Goal: Information Seeking & Learning: Learn about a topic

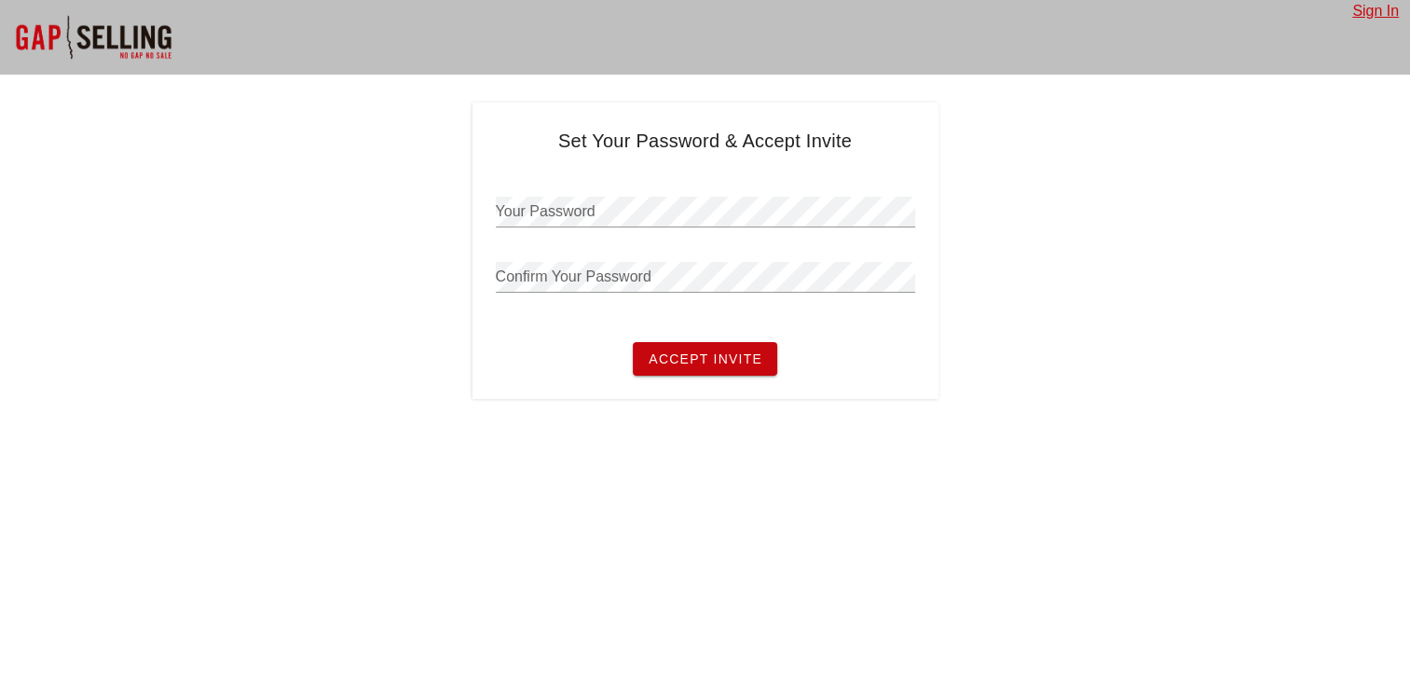
click at [686, 195] on div "Your Password" at bounding box center [705, 215] width 419 height 61
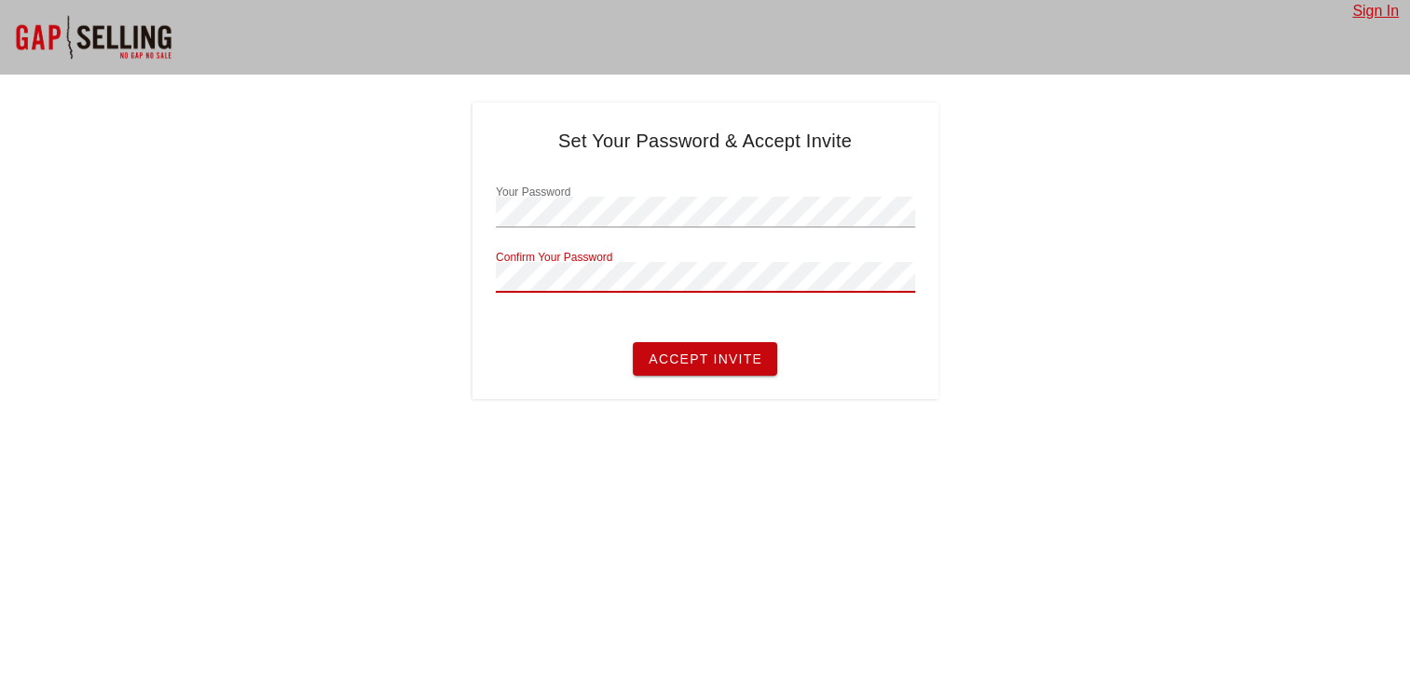
click at [633, 342] on button "Accept Invite" at bounding box center [705, 359] width 144 height 34
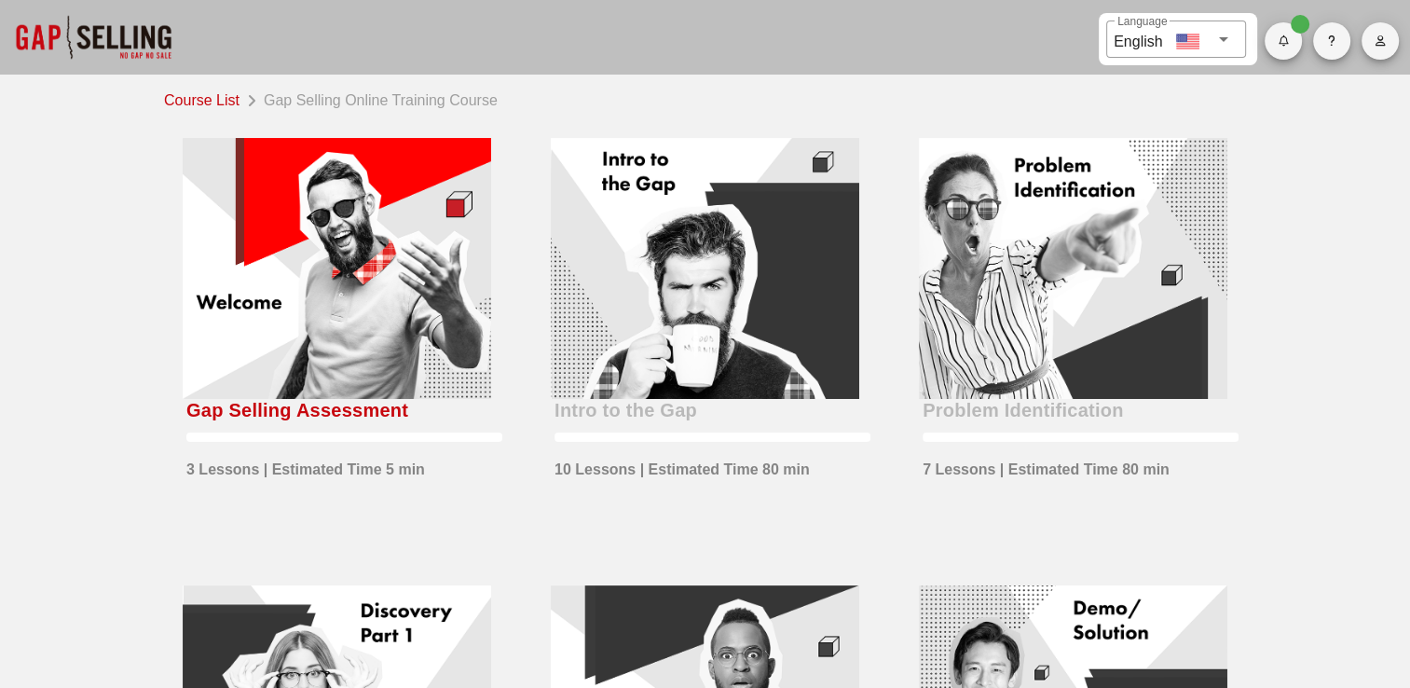
click at [367, 268] on div at bounding box center [337, 268] width 308 height 261
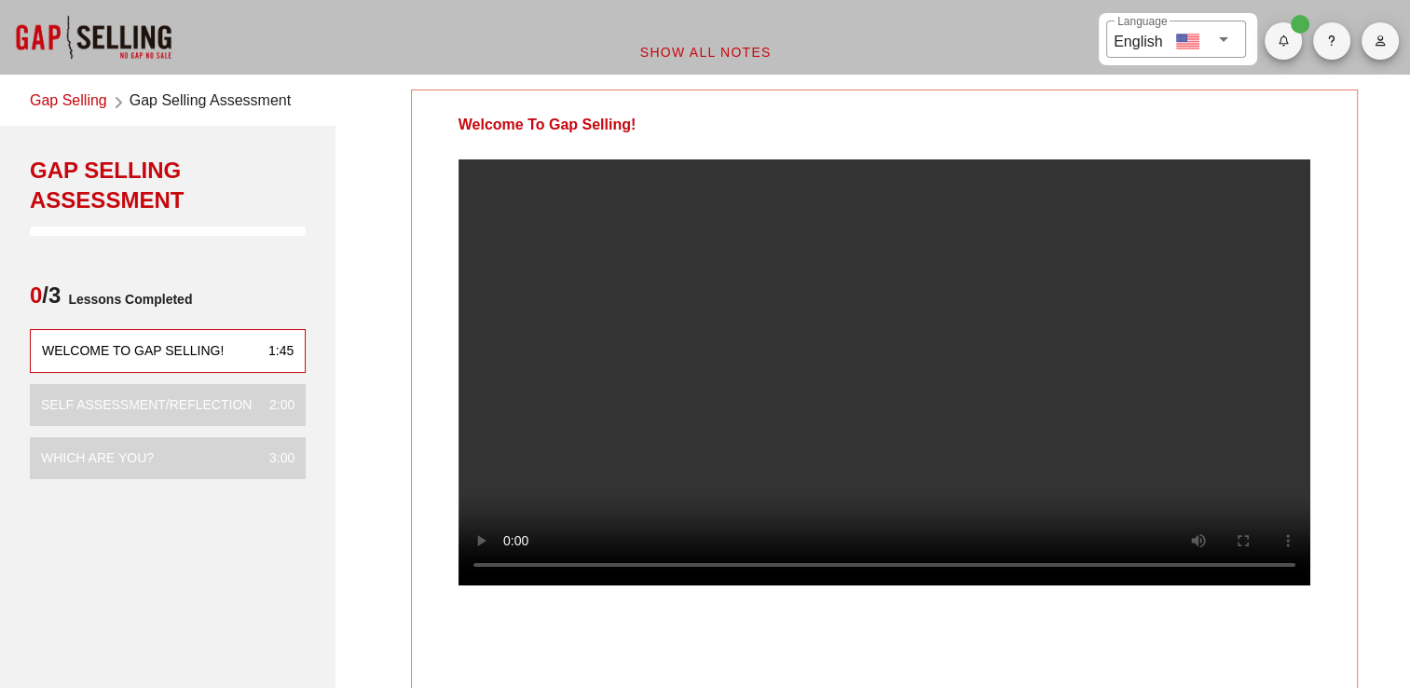
click at [689, 450] on video at bounding box center [884, 372] width 852 height 426
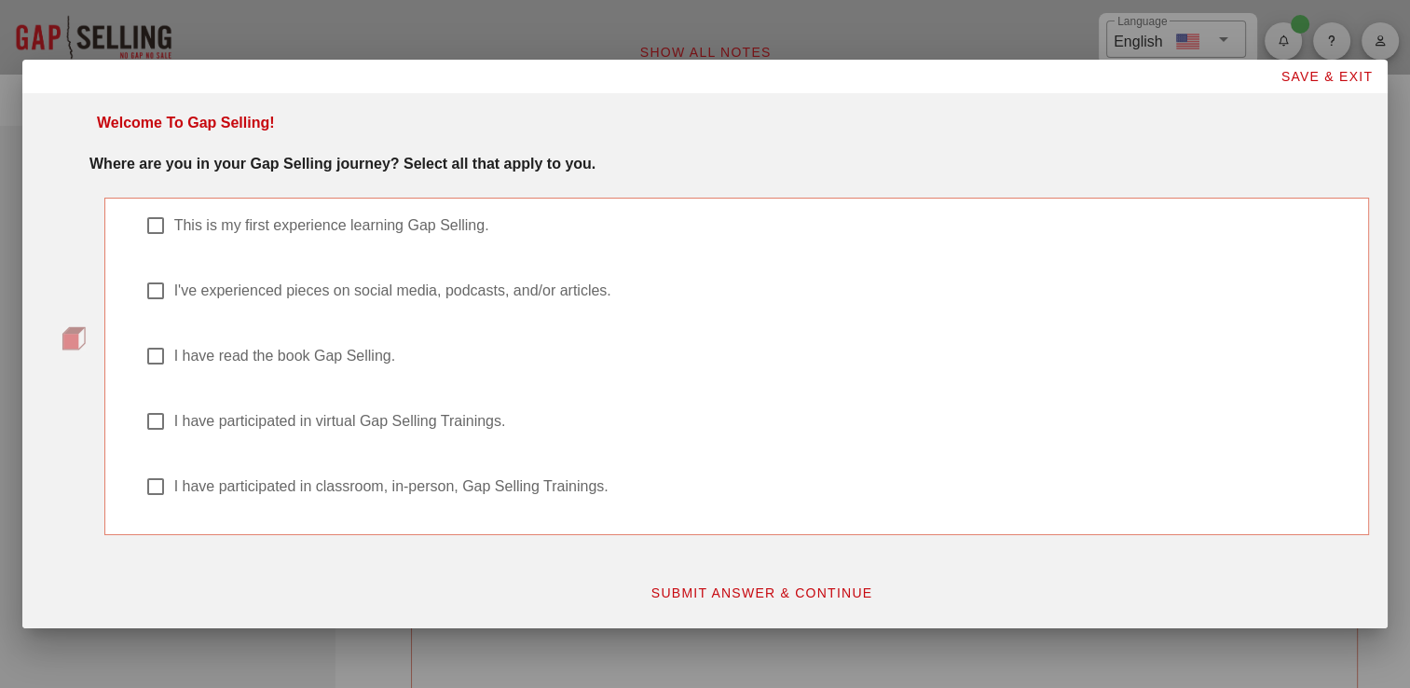
click at [156, 218] on div at bounding box center [156, 226] width 32 height 32
checkbox input "true"
click at [222, 423] on label "I have participated in virtual Gap Selling Trainings." at bounding box center [760, 421] width 1173 height 19
checkbox input "false"
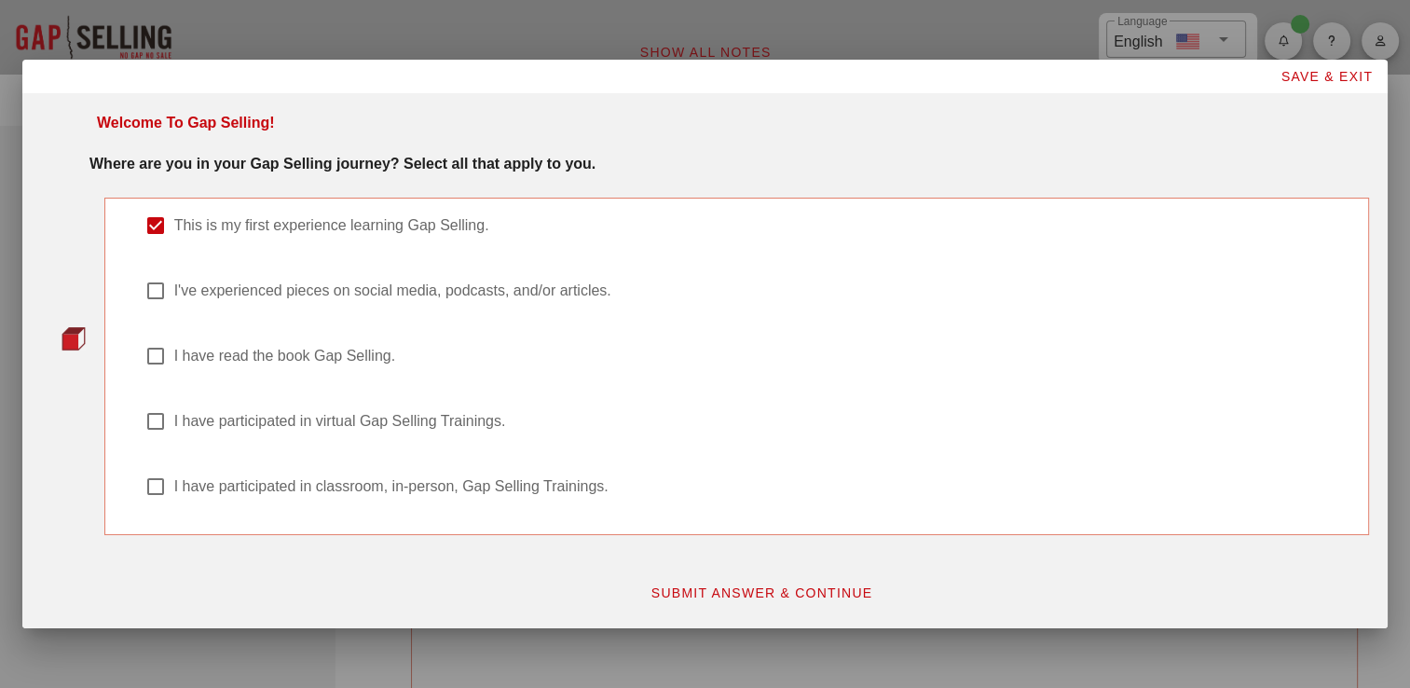
click at [680, 587] on span "SUBMIT ANSWER & CONTINUE" at bounding box center [761, 592] width 223 height 15
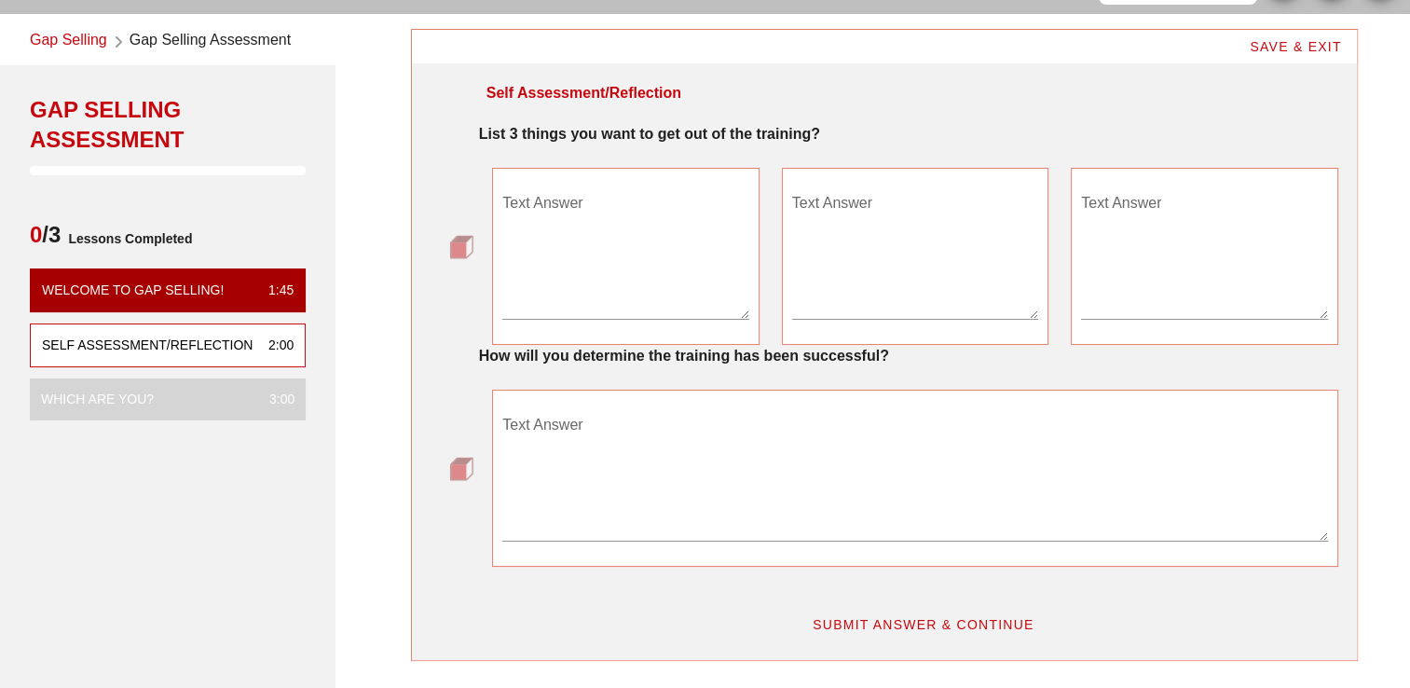
scroll to position [93, 0]
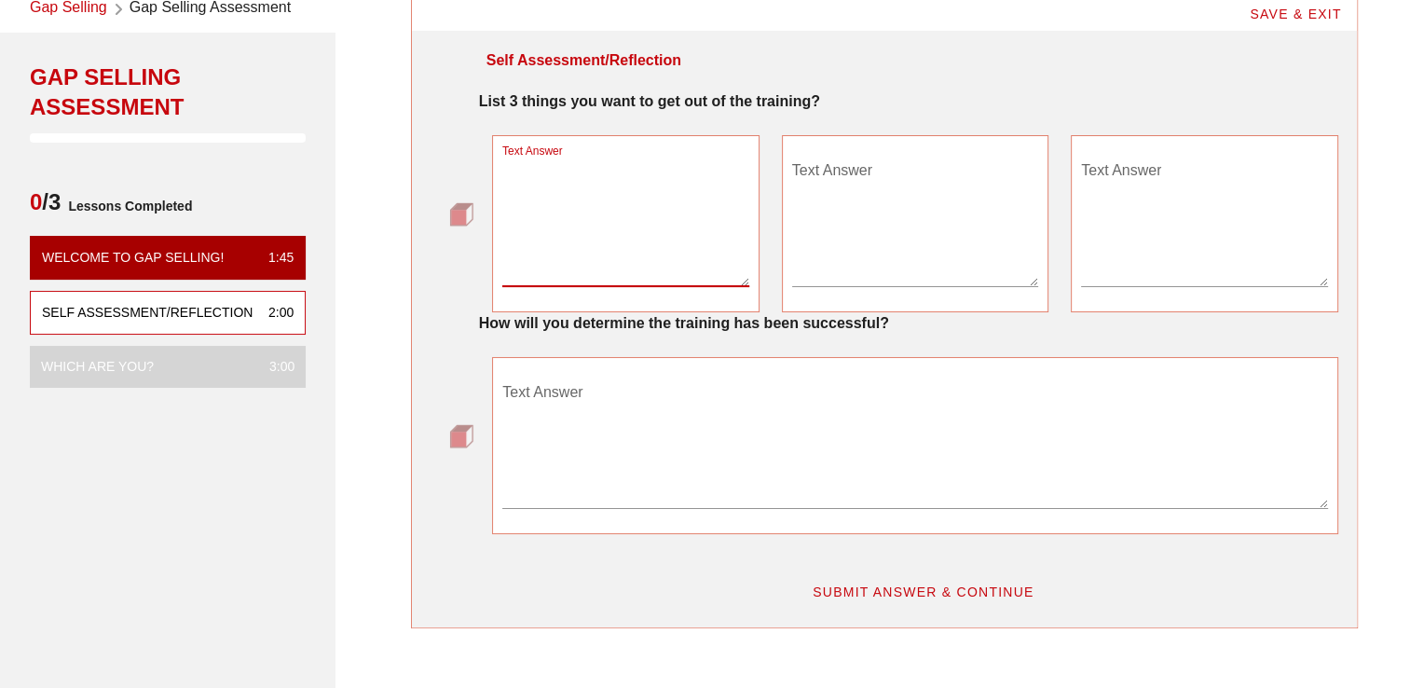
click at [538, 274] on textarea "Text Answer" at bounding box center [625, 221] width 246 height 130
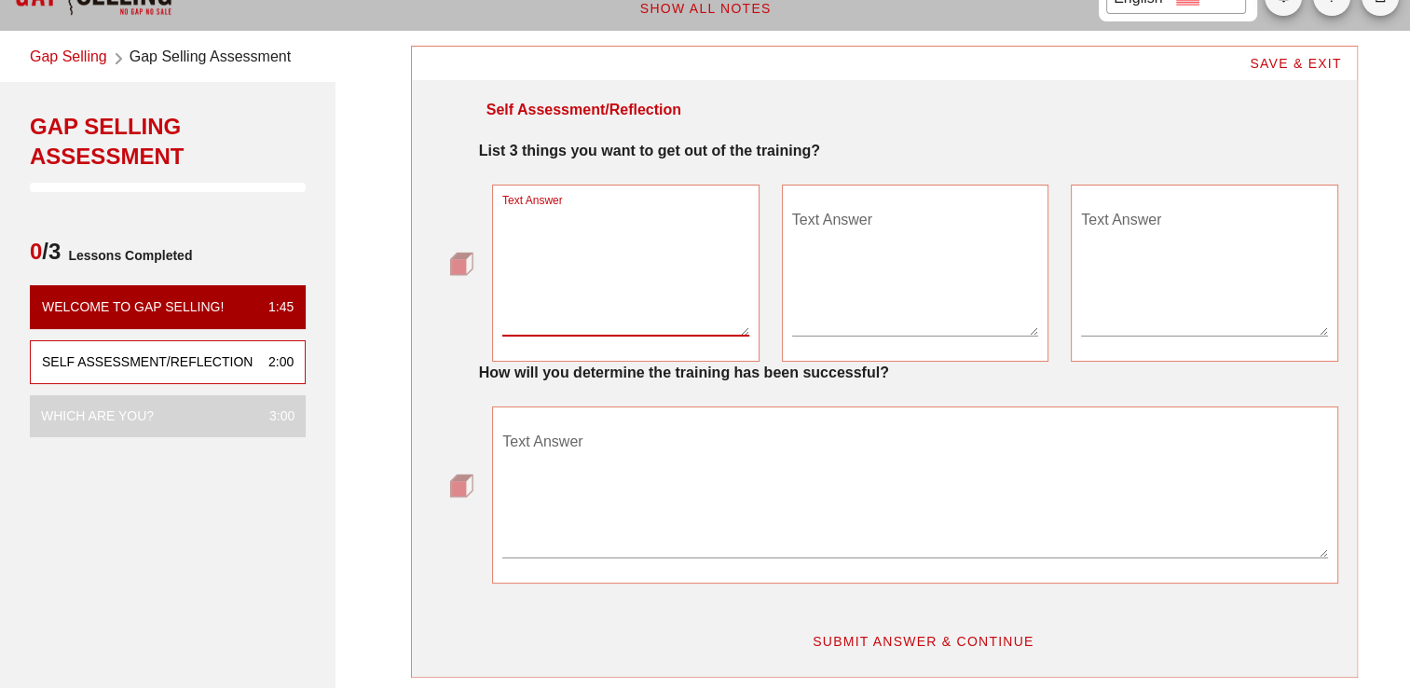
scroll to position [0, 0]
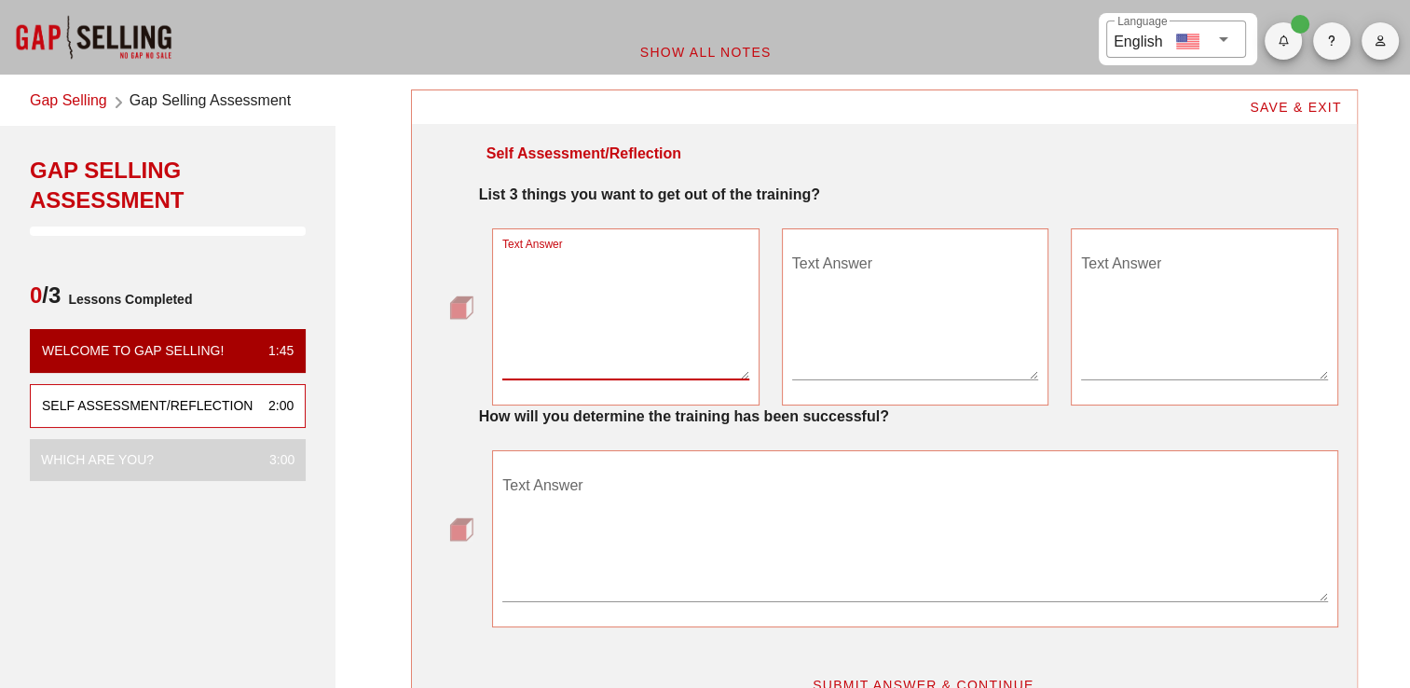
click at [448, 429] on div "How will you determine the training has been successful? Text Answer" at bounding box center [883, 516] width 907 height 222
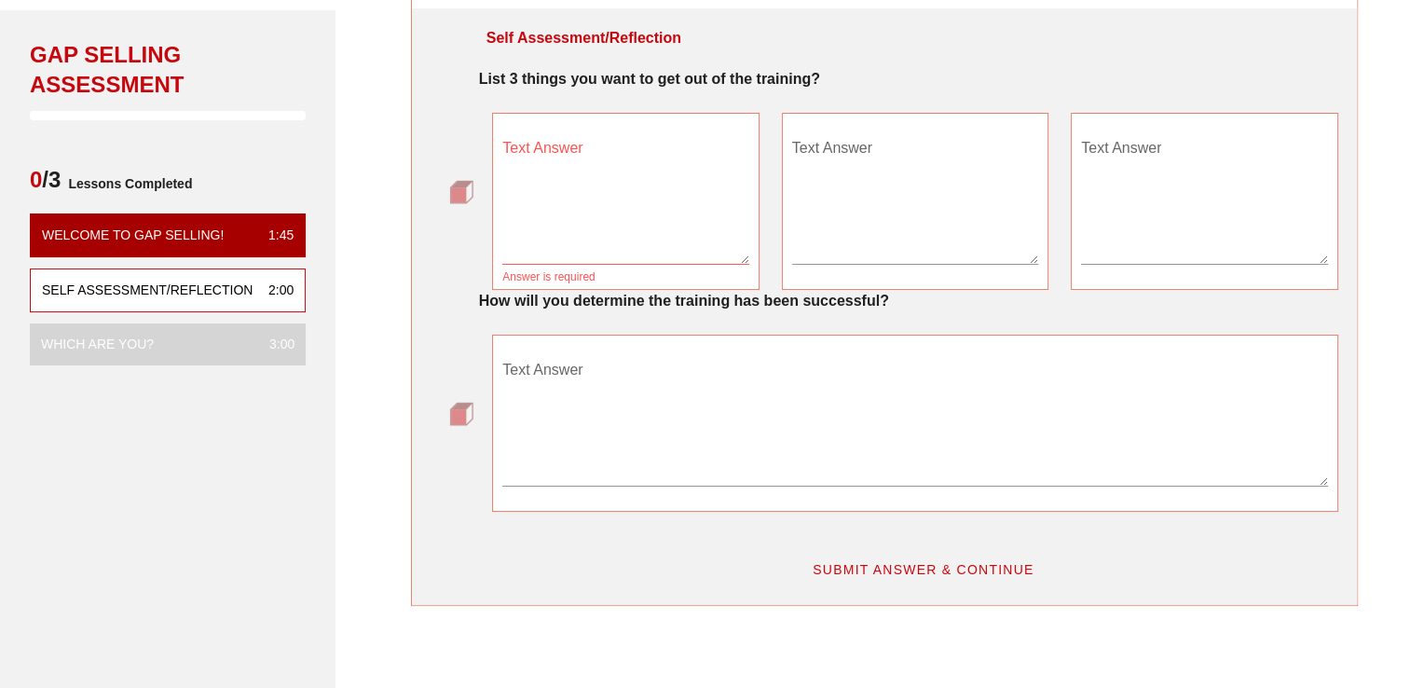
scroll to position [93, 0]
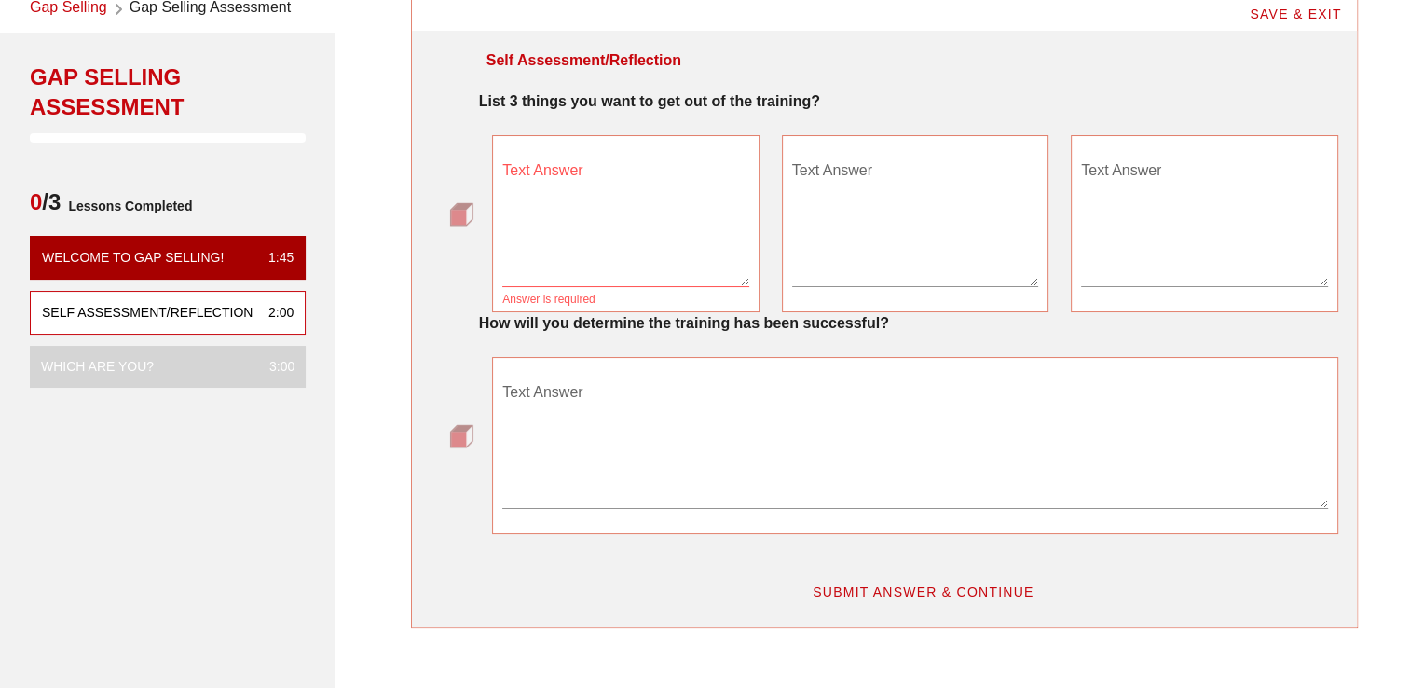
click at [888, 594] on span "SUBMIT ANSWER & CONTINUE" at bounding box center [922, 591] width 223 height 15
click at [616, 255] on textarea "Text Answer" at bounding box center [625, 221] width 246 height 130
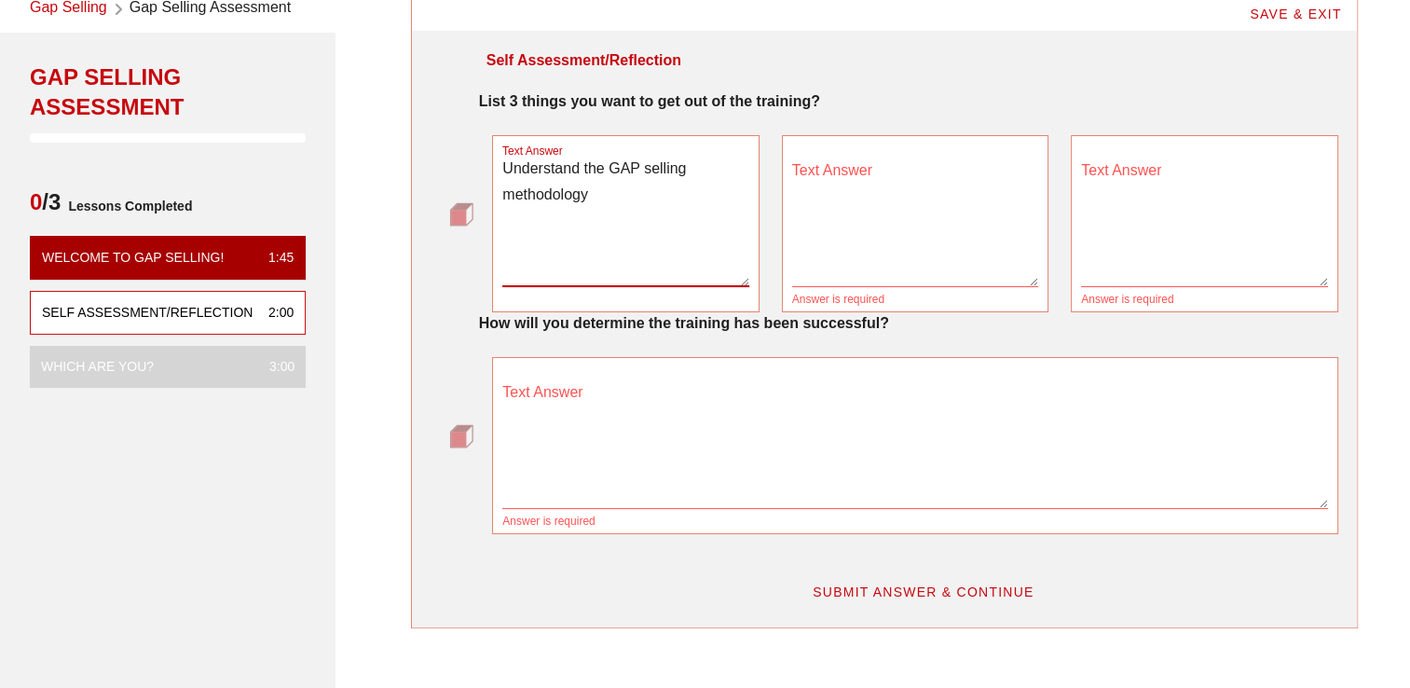
type textarea "Understand the GAP selling methodology"
type textarea "Practice the teachings"
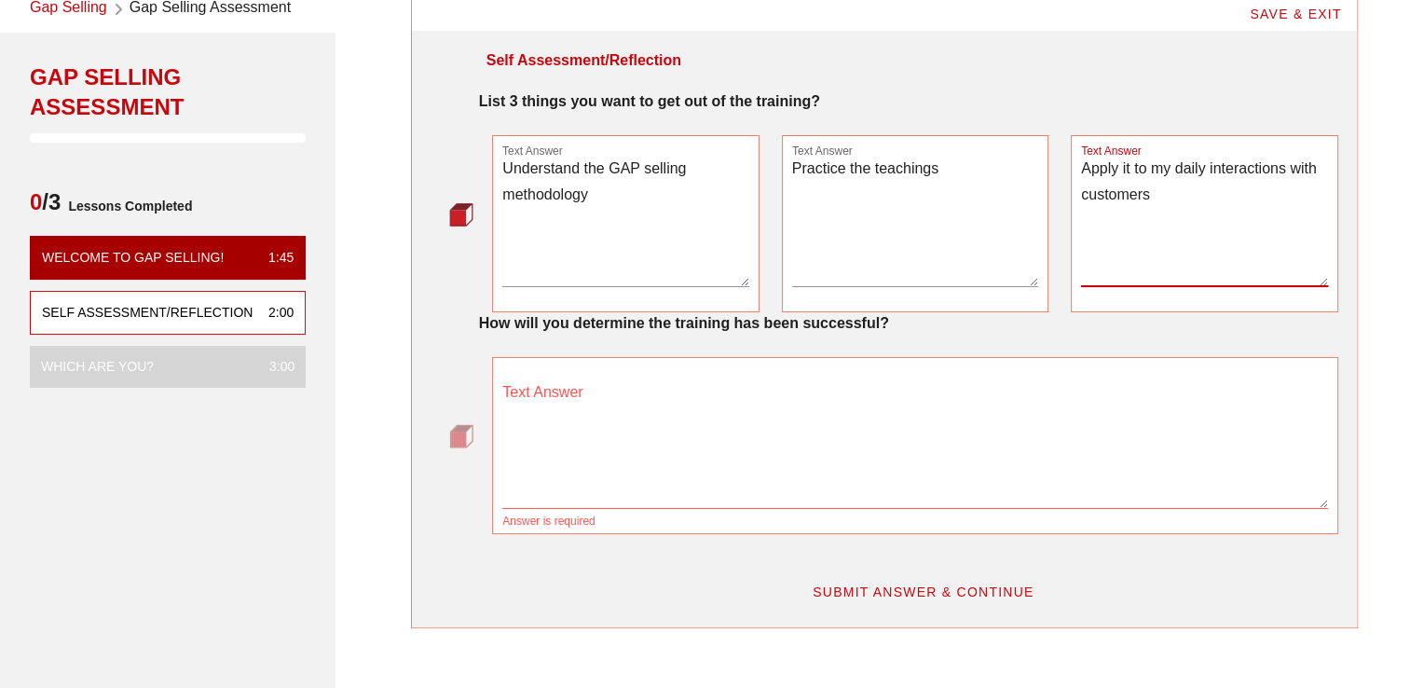
type textarea "Apply it to my daily interactions with customers"
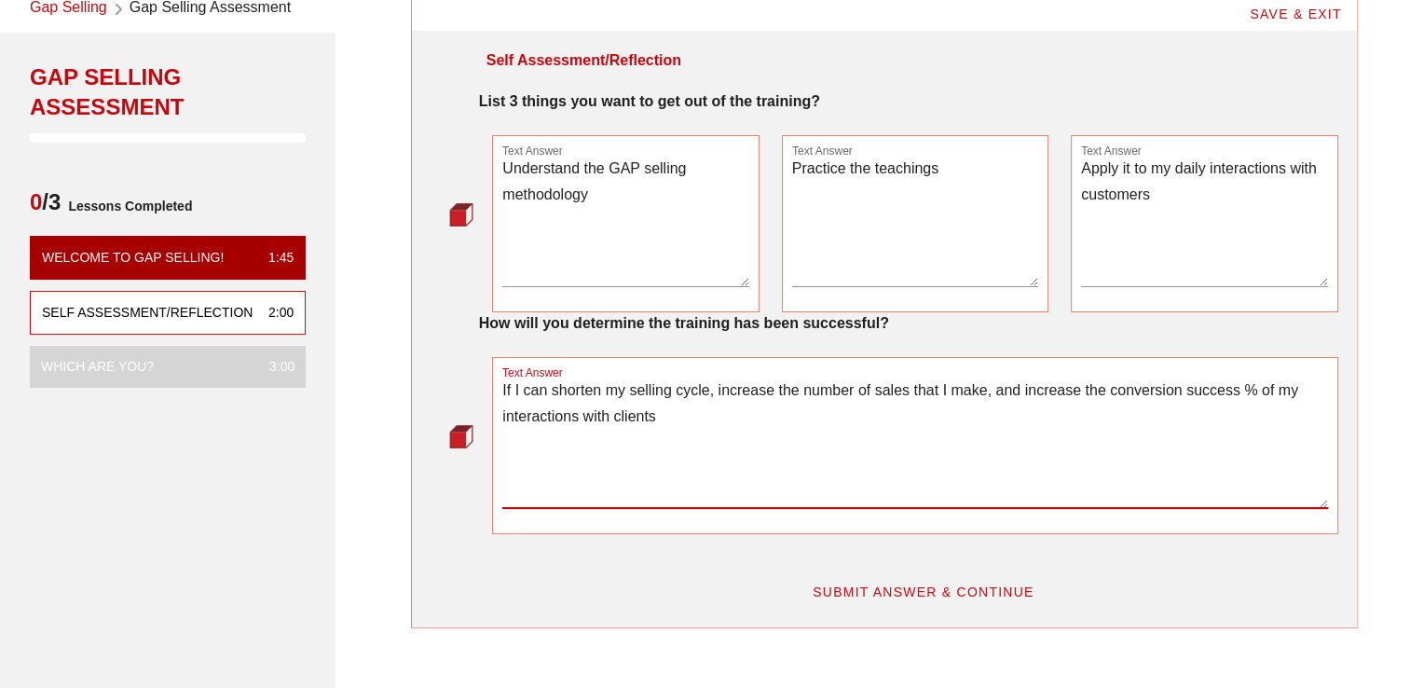
type textarea "If I can shorten my selling cycle, increase the number of sales that I make, an…"
click at [859, 591] on span "SUBMIT ANSWER & CONTINUE" at bounding box center [922, 591] width 223 height 15
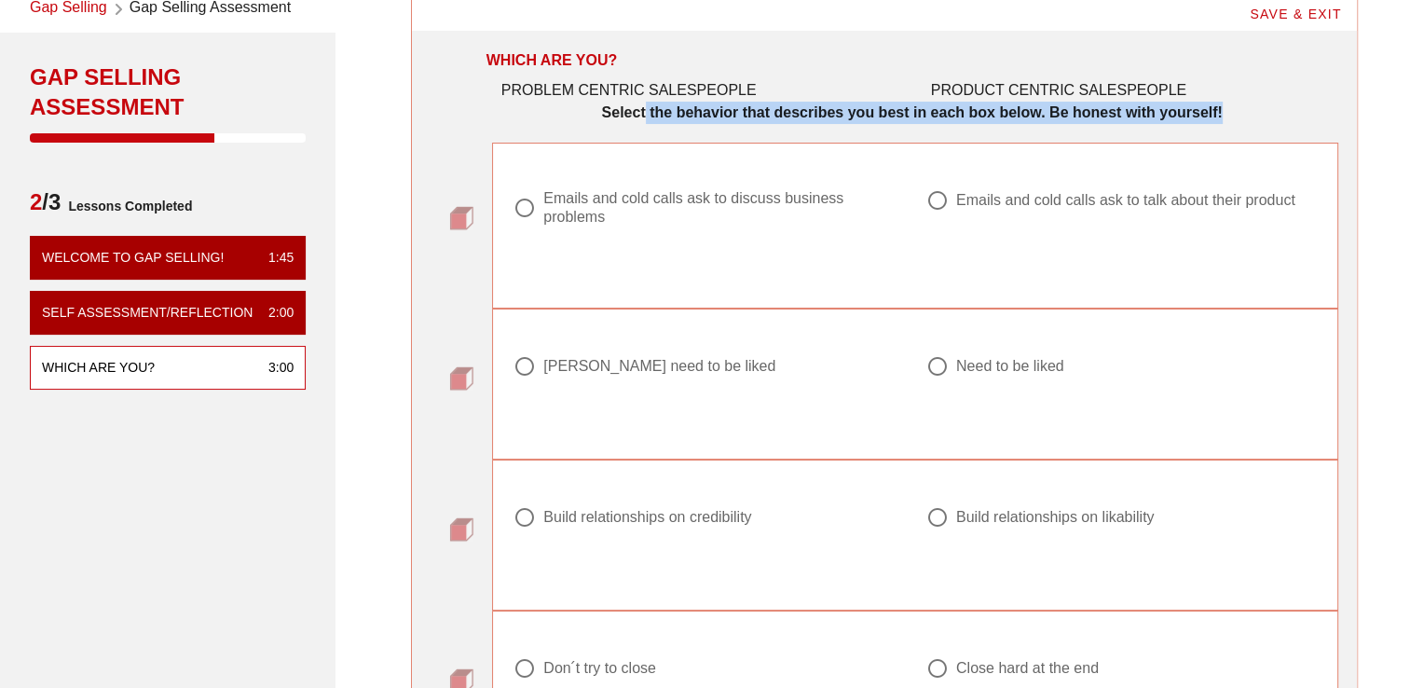
drag, startPoint x: 637, startPoint y: 117, endPoint x: 1215, endPoint y: 117, distance: 577.6
click at [1215, 117] on strong "Select the behavior that describes you best in each box below. Be honest with y…" at bounding box center [912, 112] width 620 height 16
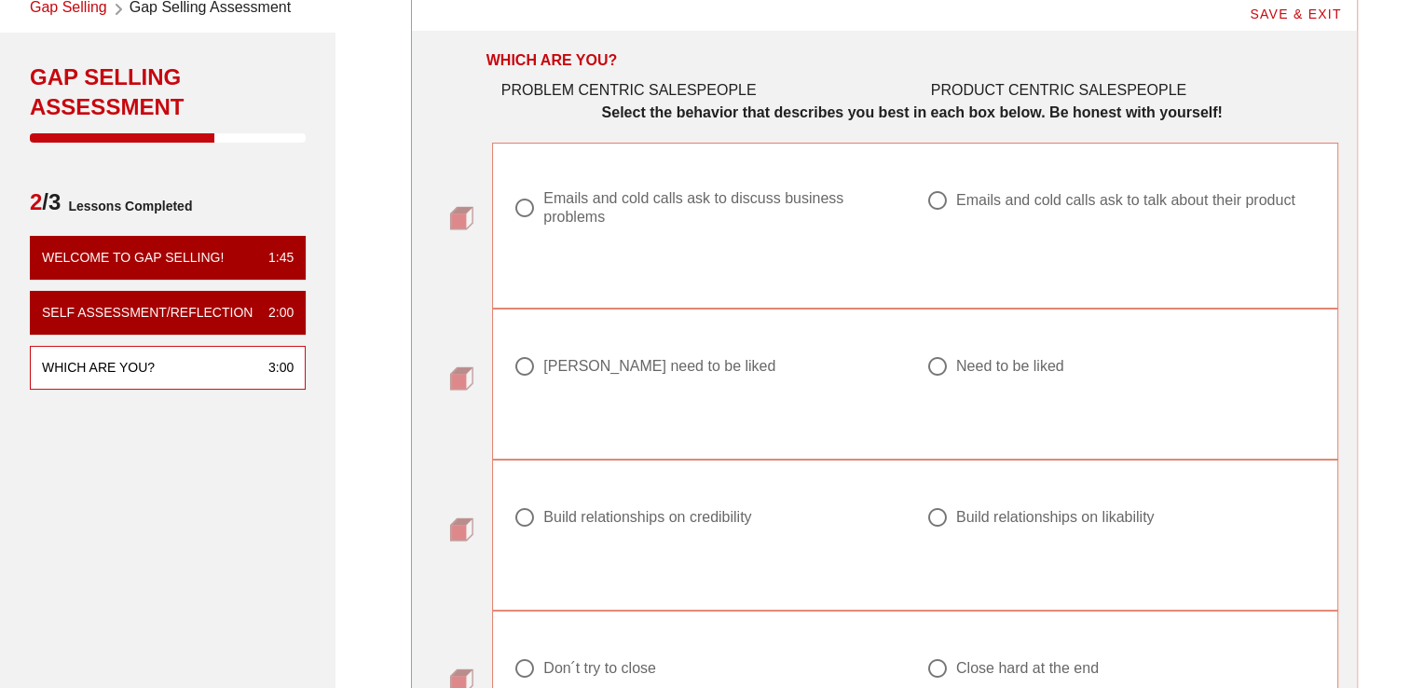
drag, startPoint x: 1215, startPoint y: 117, endPoint x: 1010, endPoint y: 89, distance: 207.0
click at [1010, 89] on div "PRODUCT CENTRIC SALESPEOPLE" at bounding box center [1135, 90] width 430 height 45
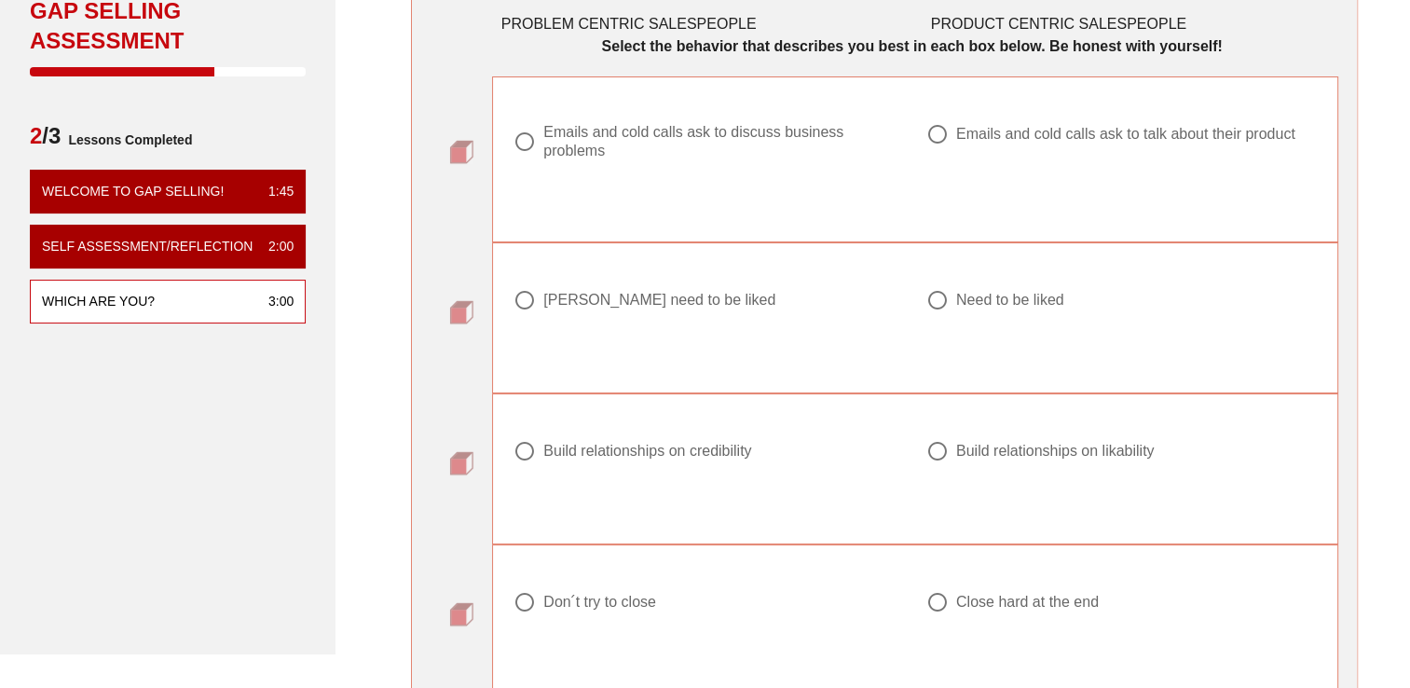
scroll to position [186, 0]
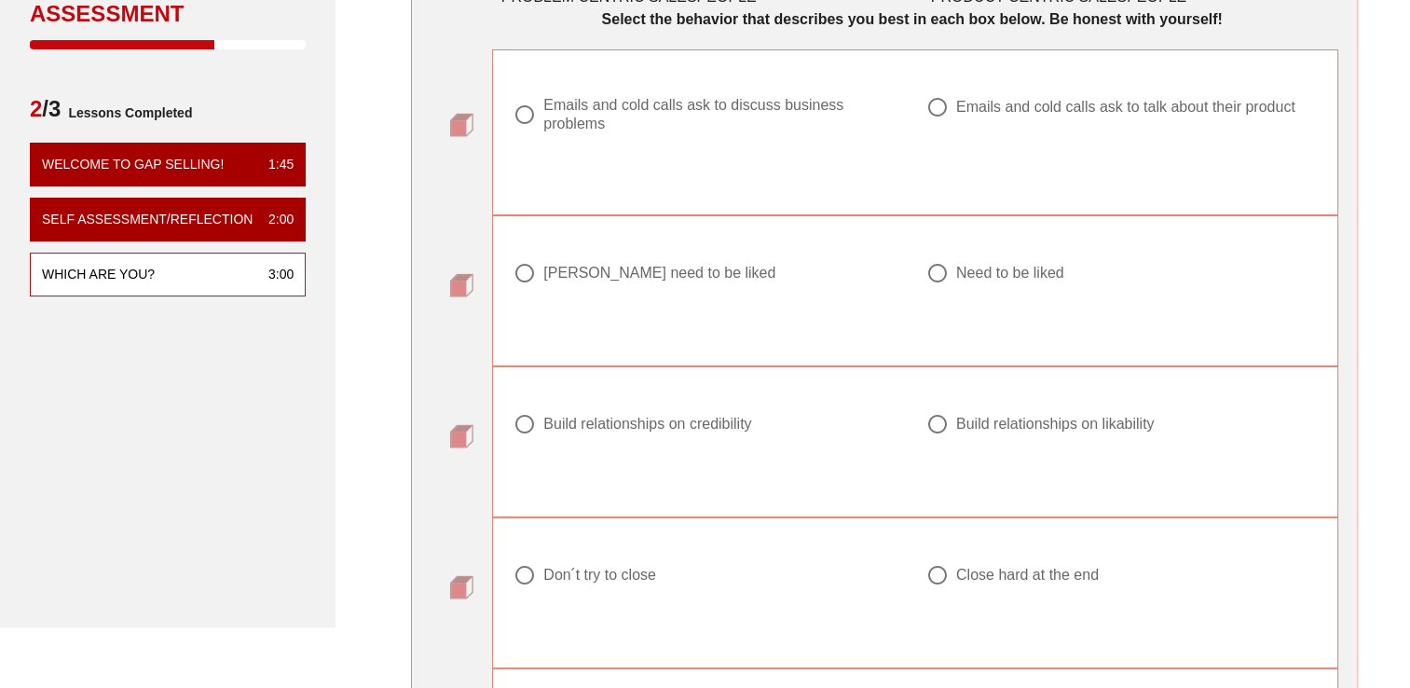
click at [529, 113] on div at bounding box center [525, 115] width 32 height 32
radio input "true"
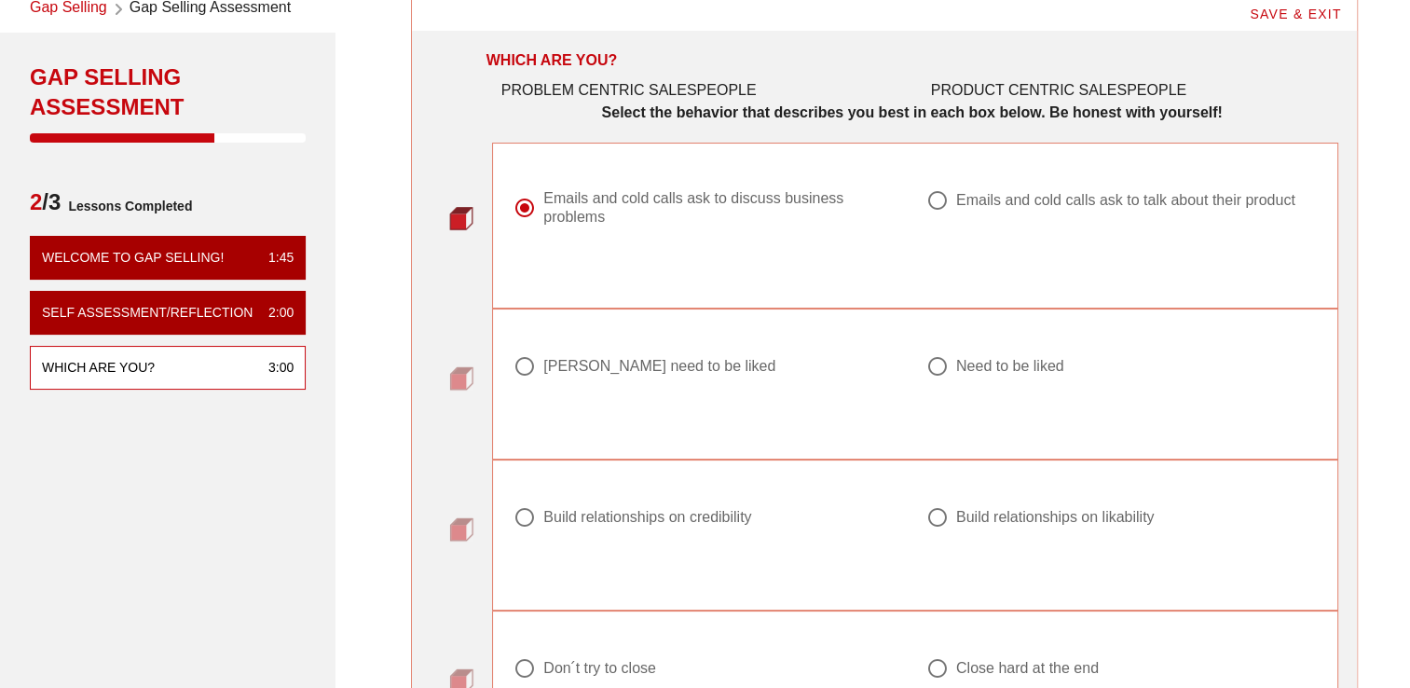
click at [525, 364] on div at bounding box center [525, 366] width 32 height 32
radio input "true"
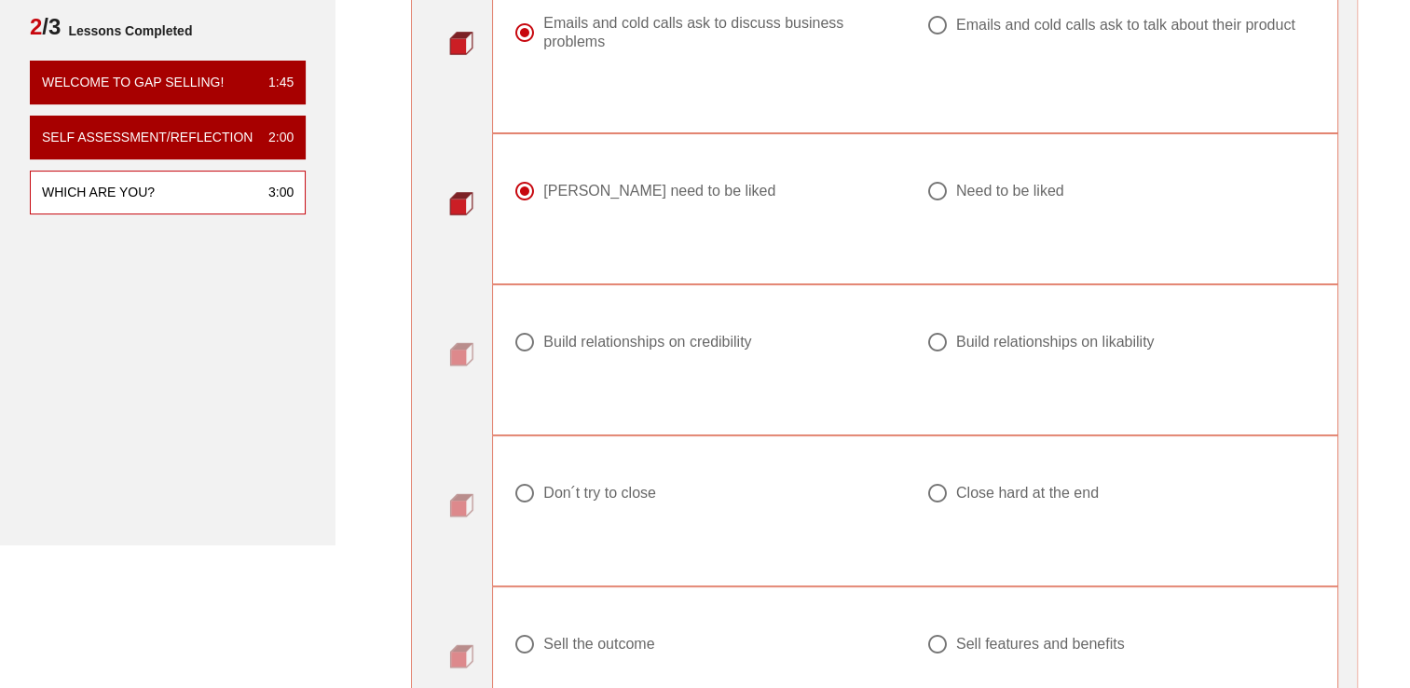
scroll to position [280, 0]
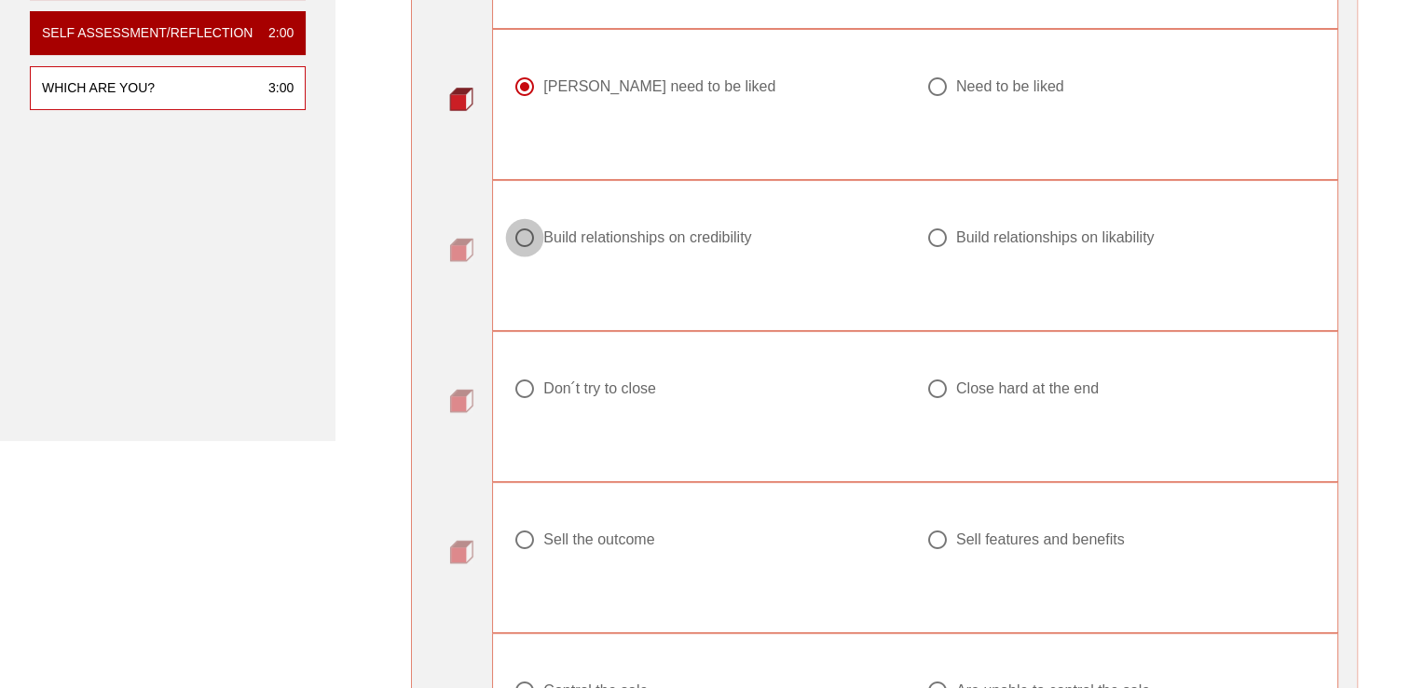
click at [522, 233] on div at bounding box center [525, 238] width 32 height 32
radio input "true"
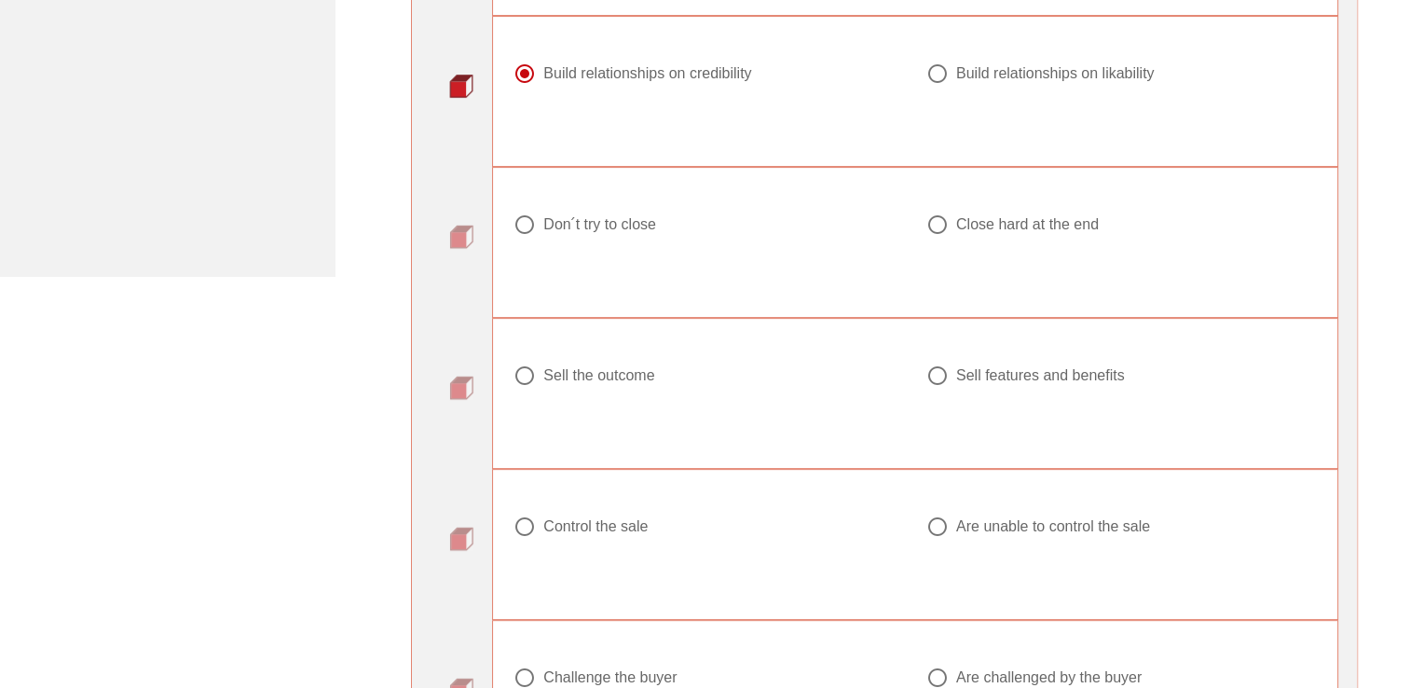
scroll to position [559, 0]
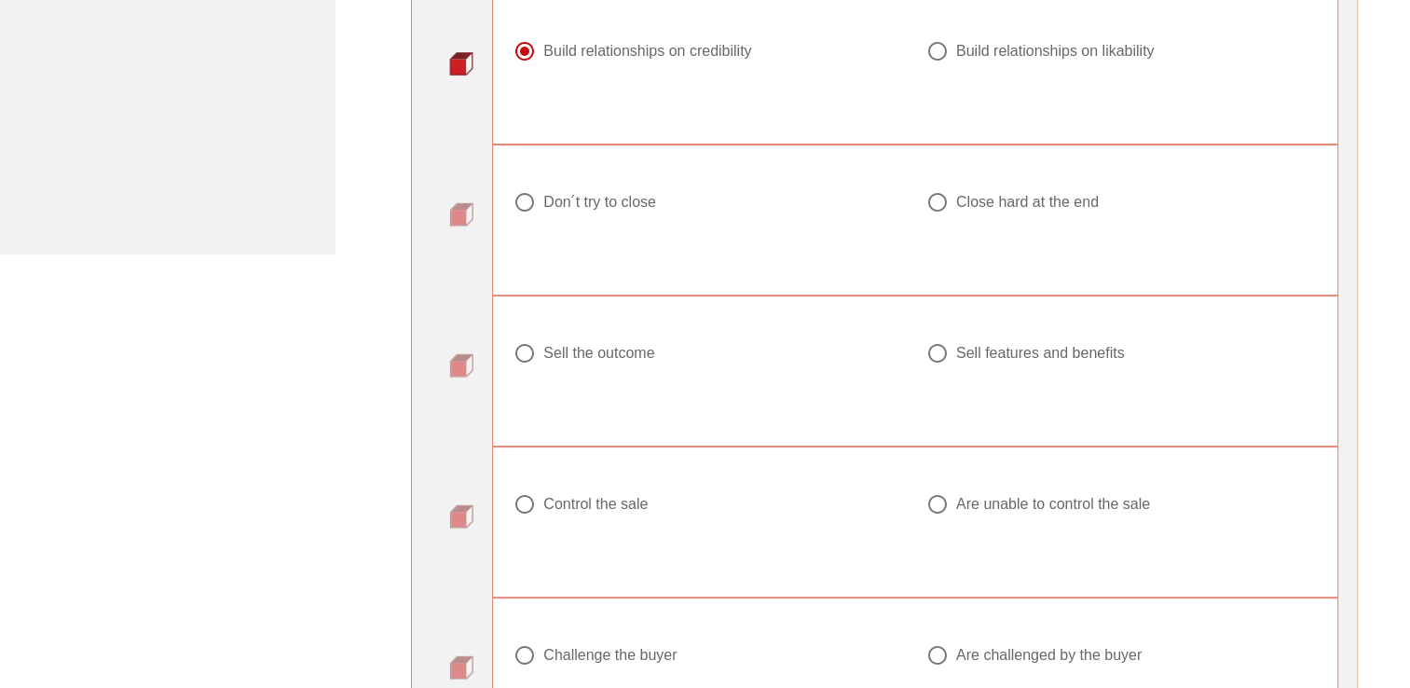
click at [520, 352] on div at bounding box center [525, 353] width 32 height 32
radio input "true"
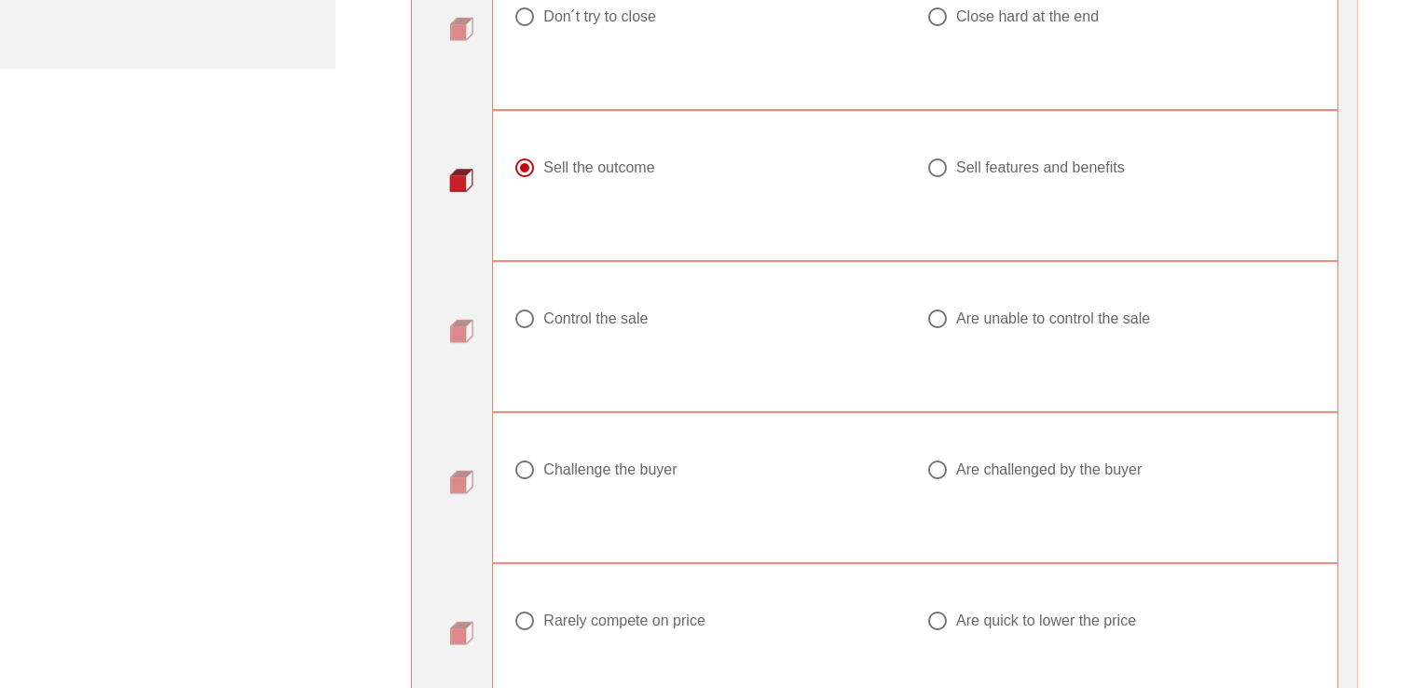
scroll to position [745, 0]
drag, startPoint x: 932, startPoint y: 311, endPoint x: 789, endPoint y: 332, distance: 144.0
click at [802, 333] on div "Control the sale Are unable to control the sale" at bounding box center [914, 328] width 825 height 67
click at [525, 321] on div at bounding box center [525, 318] width 32 height 32
radio input "true"
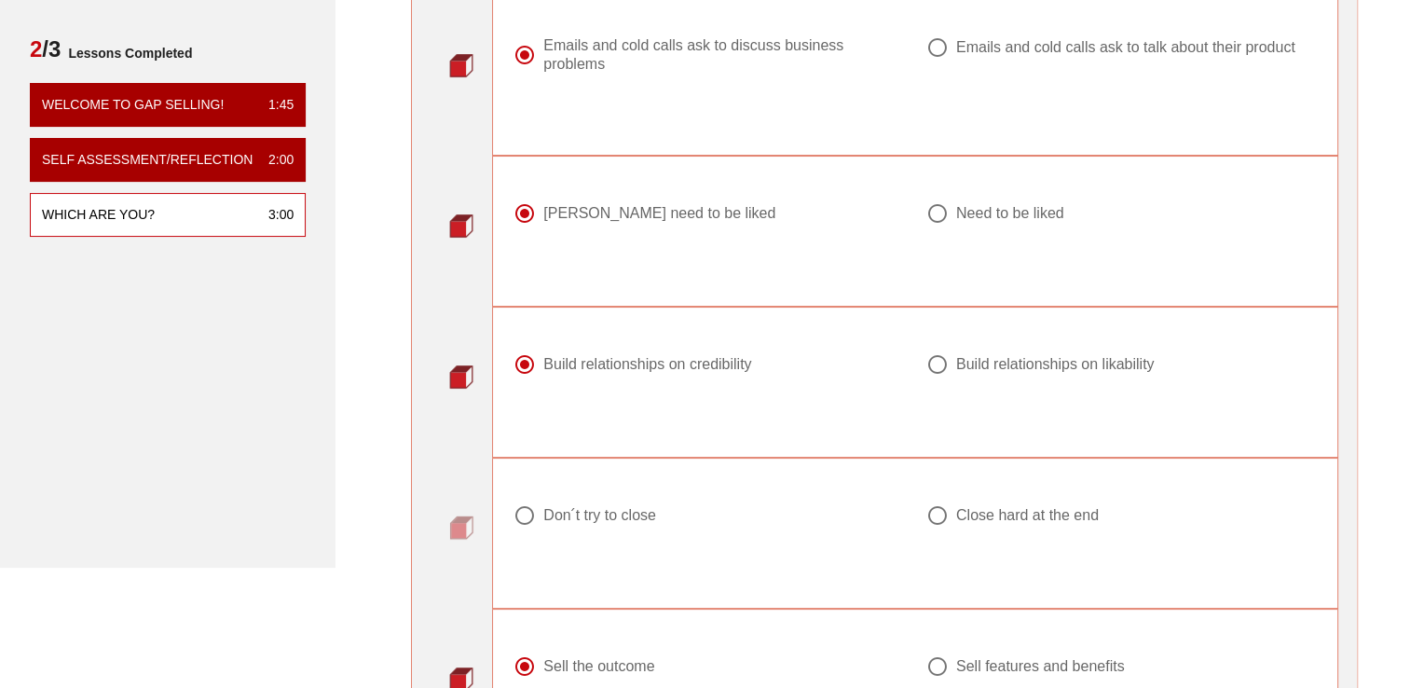
scroll to position [280, 0]
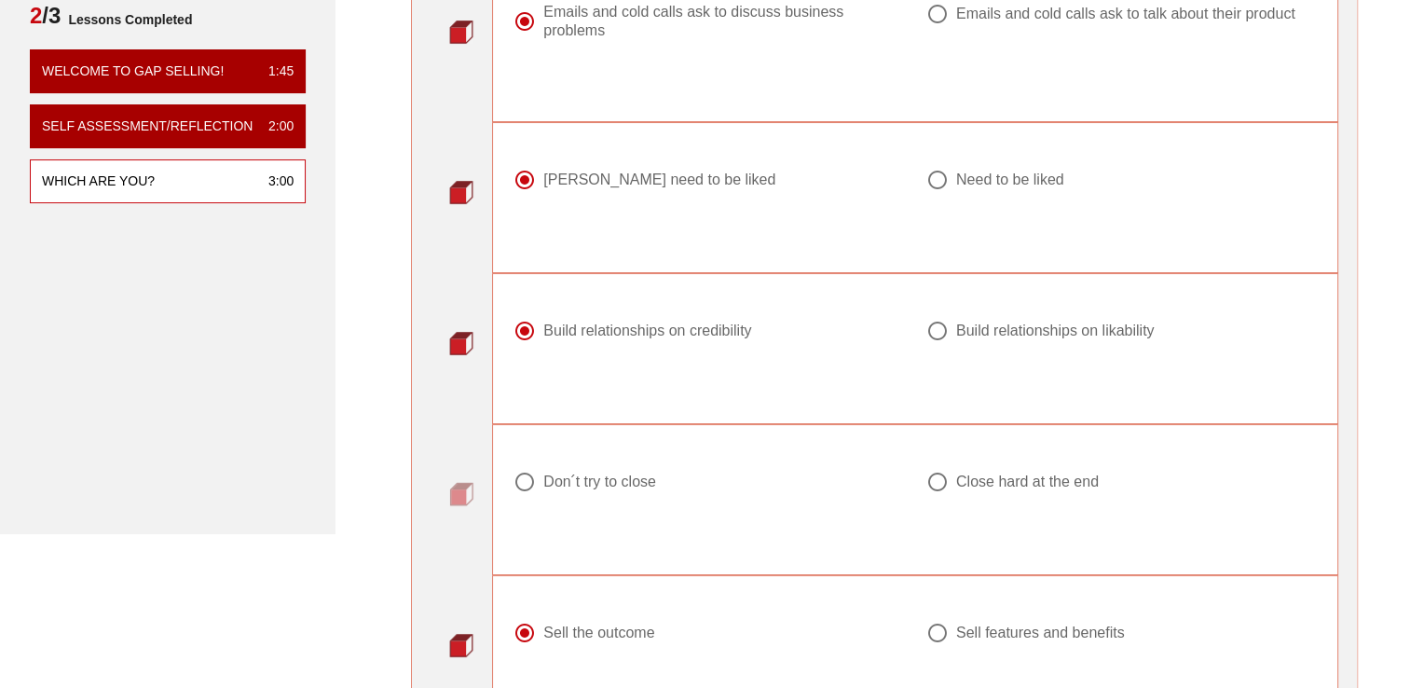
click at [952, 478] on div "Close hard at the end" at bounding box center [1113, 481] width 375 height 22
radio input "true"
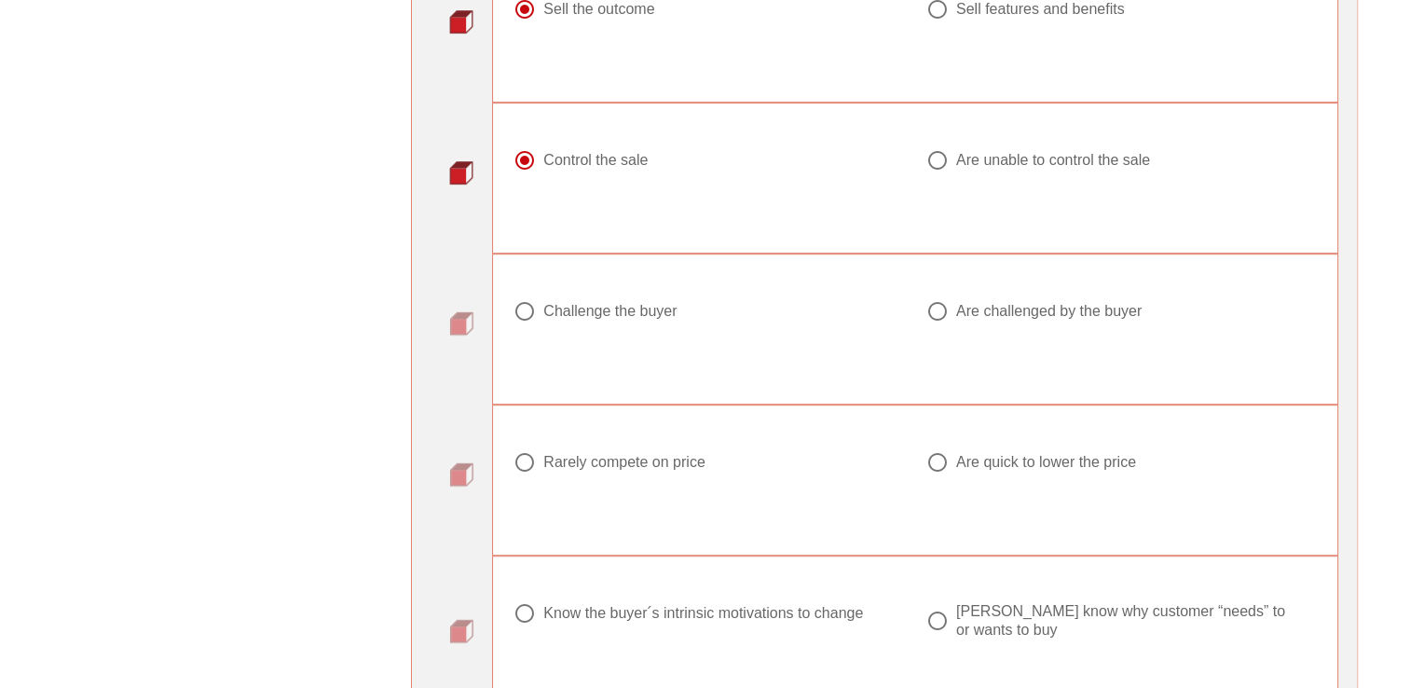
scroll to position [932, 0]
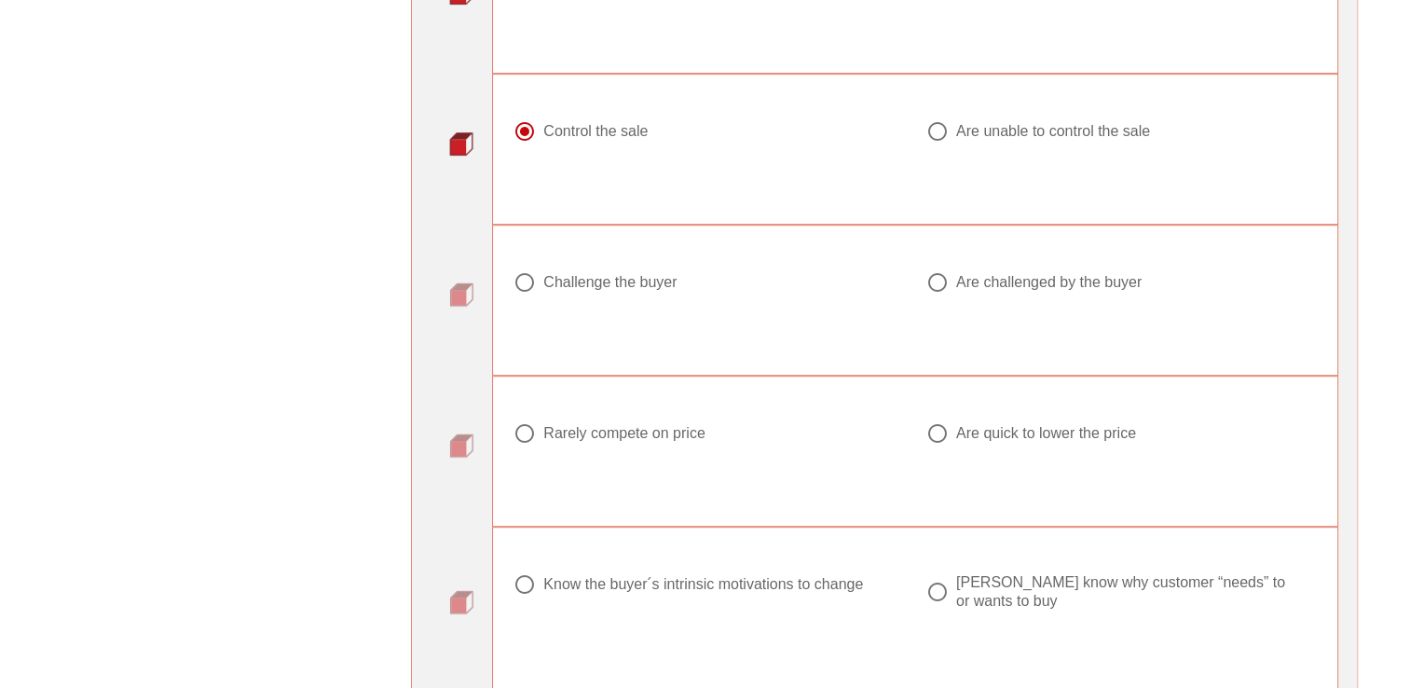
click at [566, 279] on div "Challenge the buyer" at bounding box center [609, 282] width 133 height 19
radio input "true"
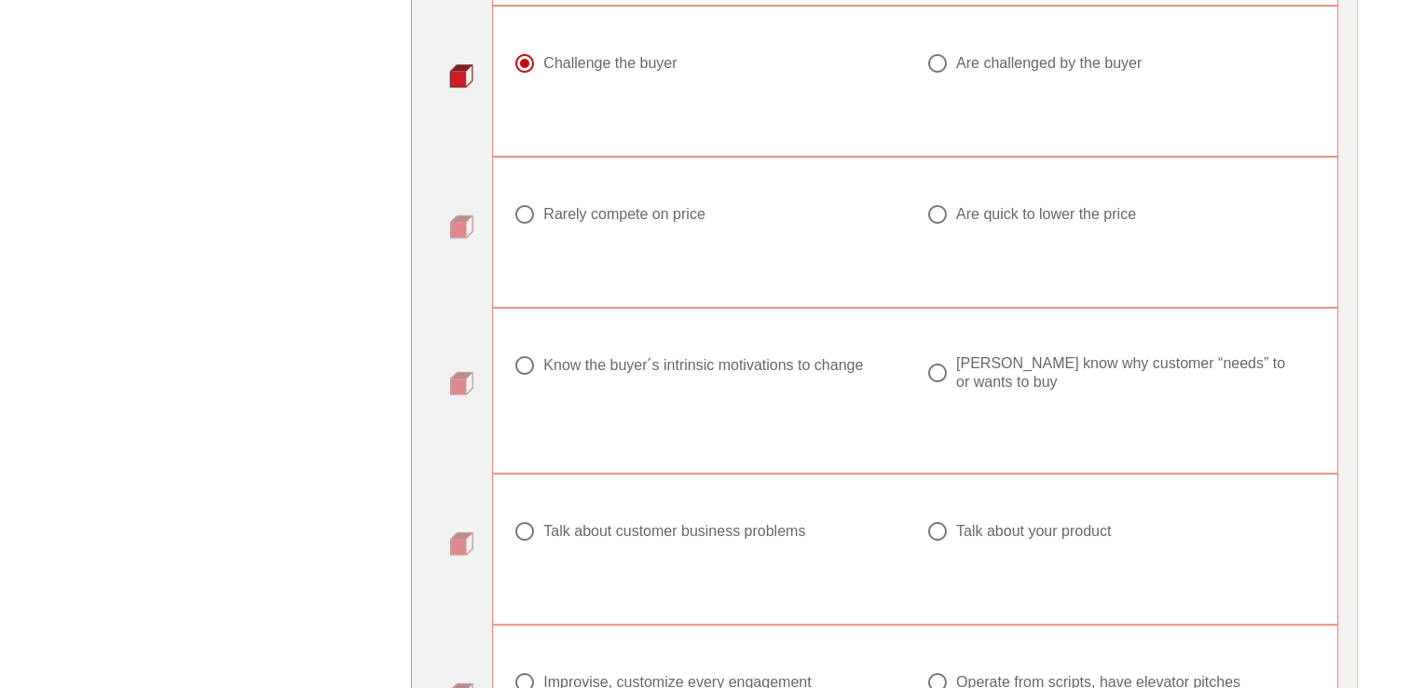
scroll to position [1118, 0]
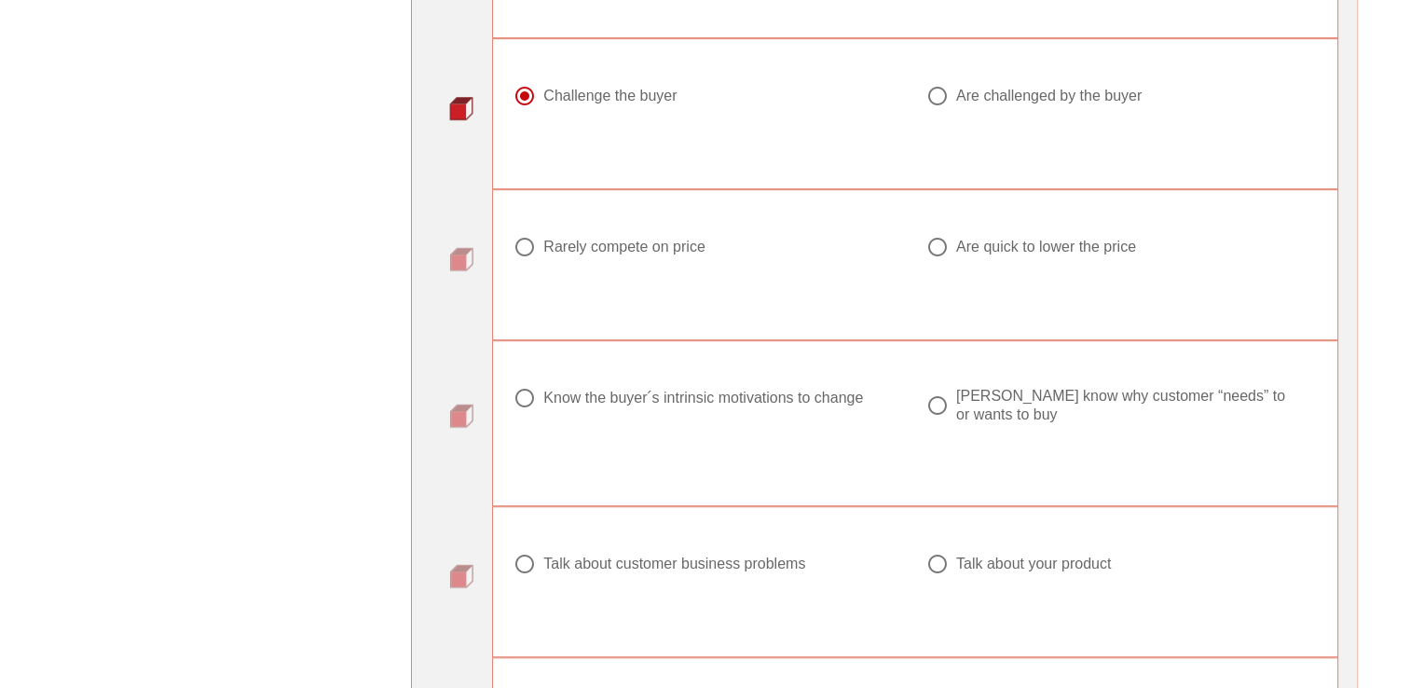
click at [615, 246] on div "Rarely compete on price" at bounding box center [623, 247] width 161 height 19
radio input "true"
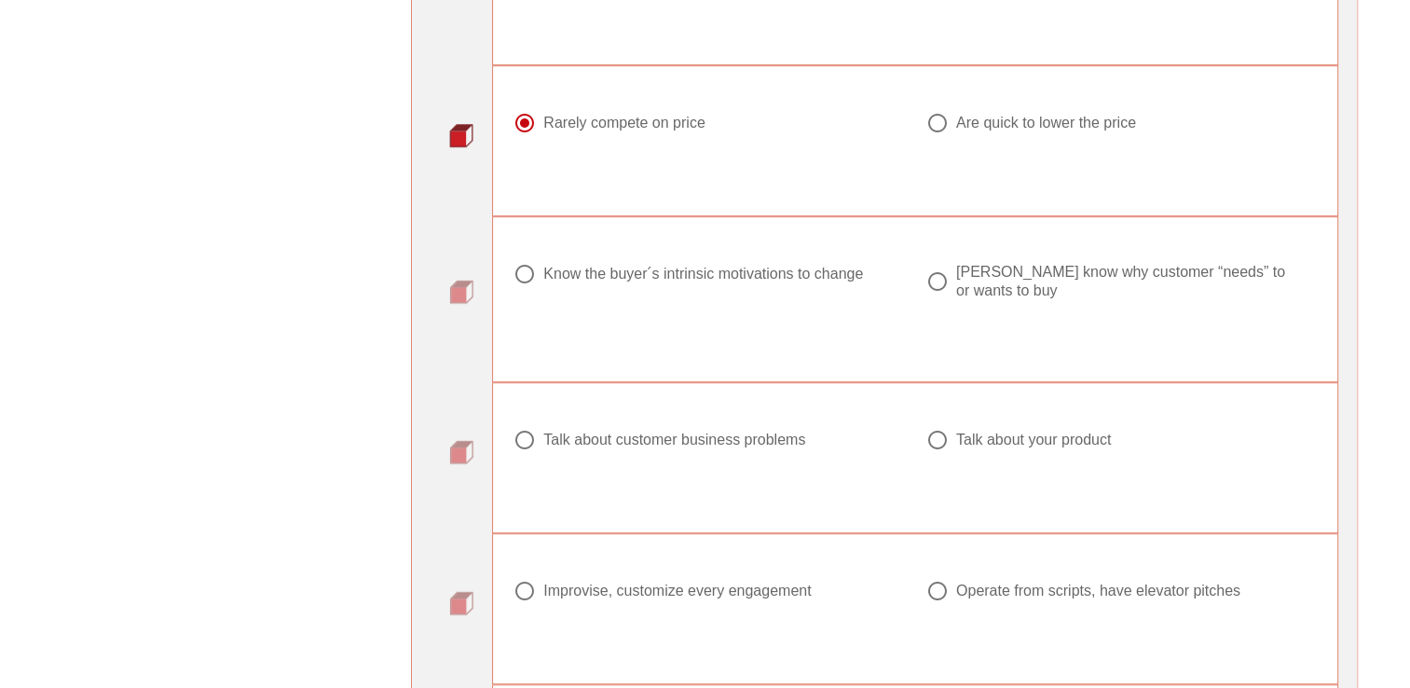
scroll to position [1211, 0]
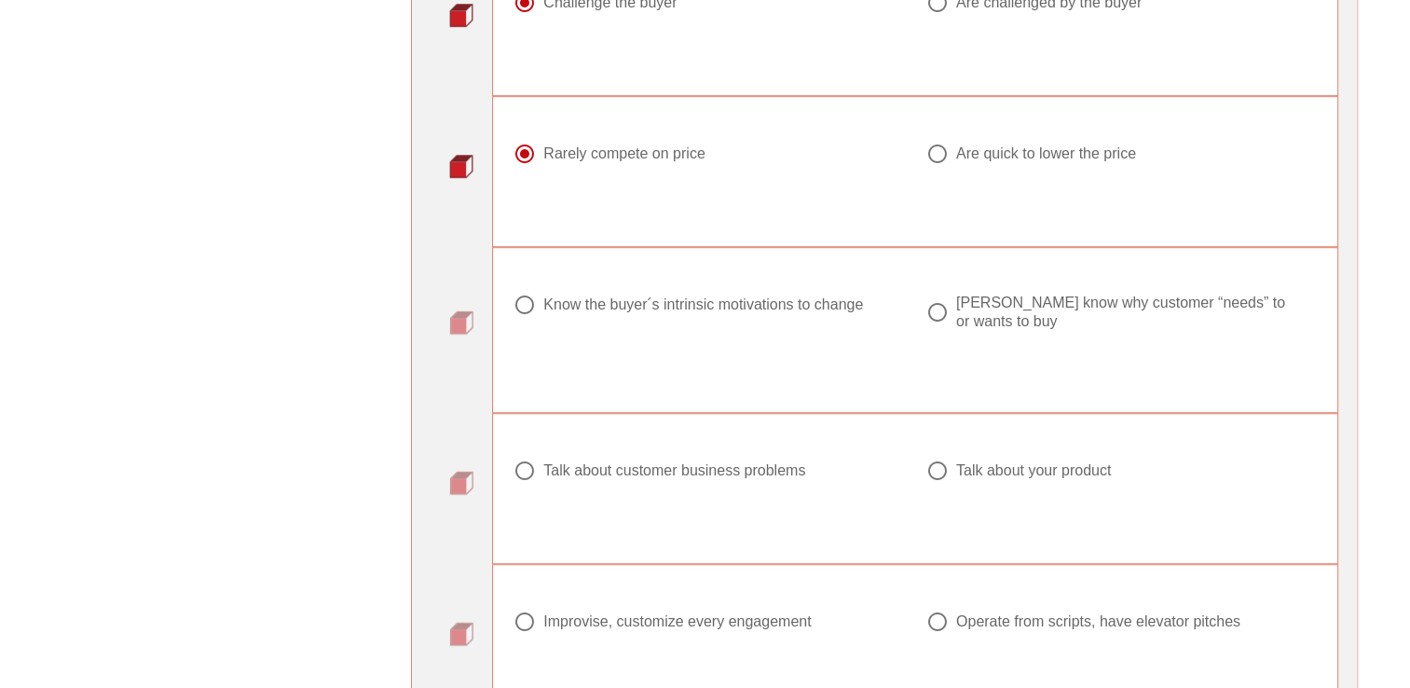
click at [540, 293] on div "Know the buyer ́s intrinsic motivations to change" at bounding box center [700, 304] width 375 height 22
radio input "true"
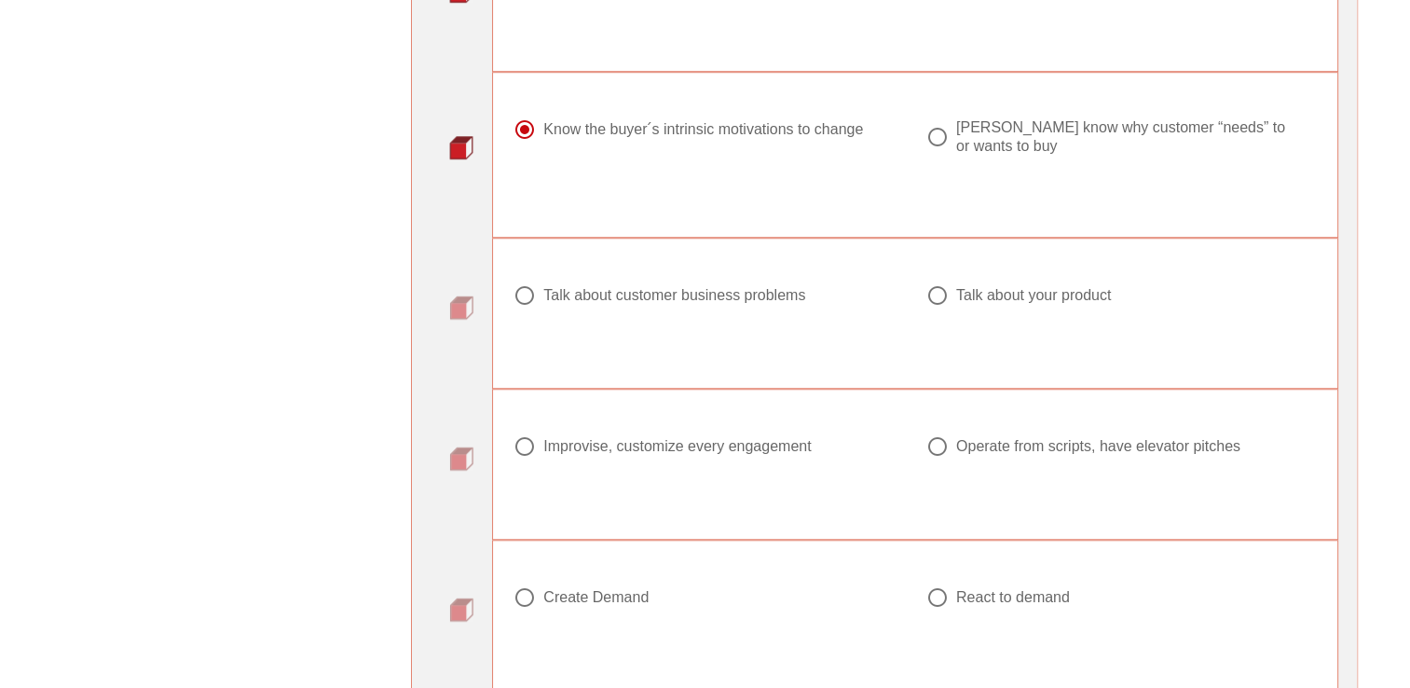
scroll to position [1398, 0]
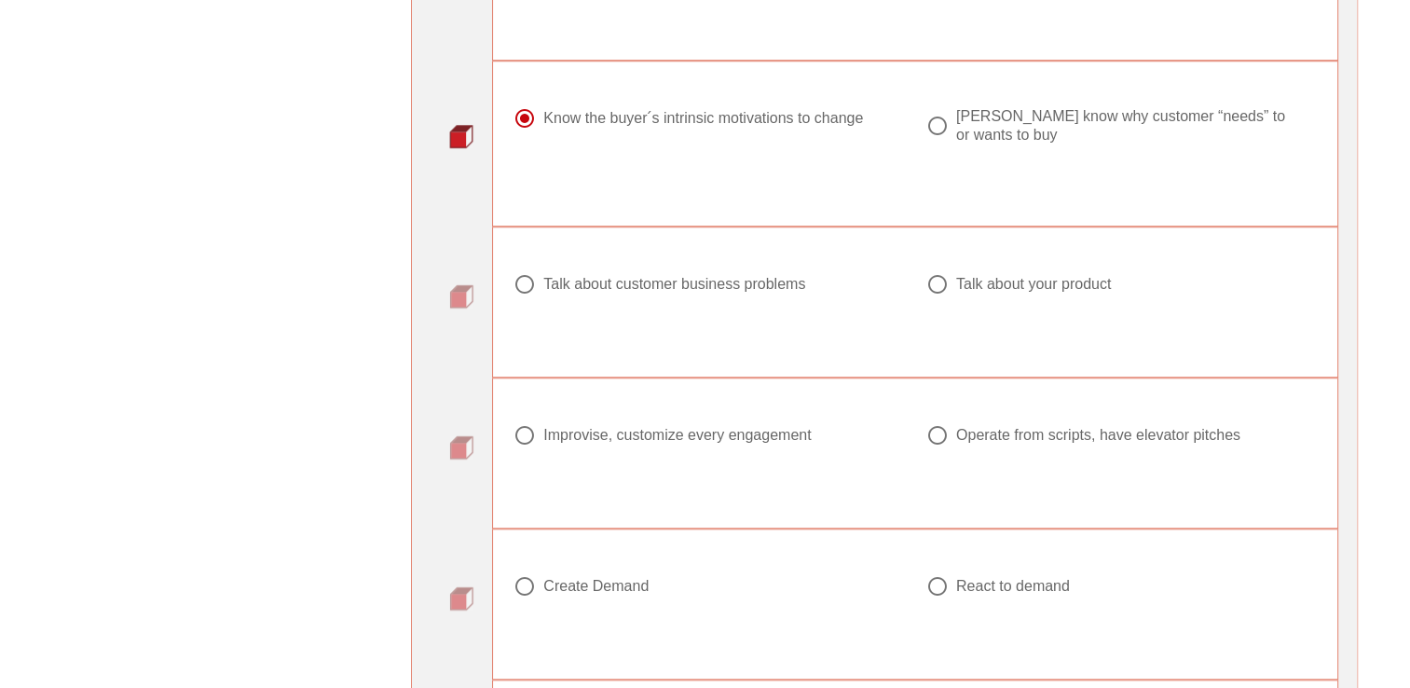
click at [552, 275] on div "Talk about customer business problems" at bounding box center [674, 284] width 262 height 19
radio input "true"
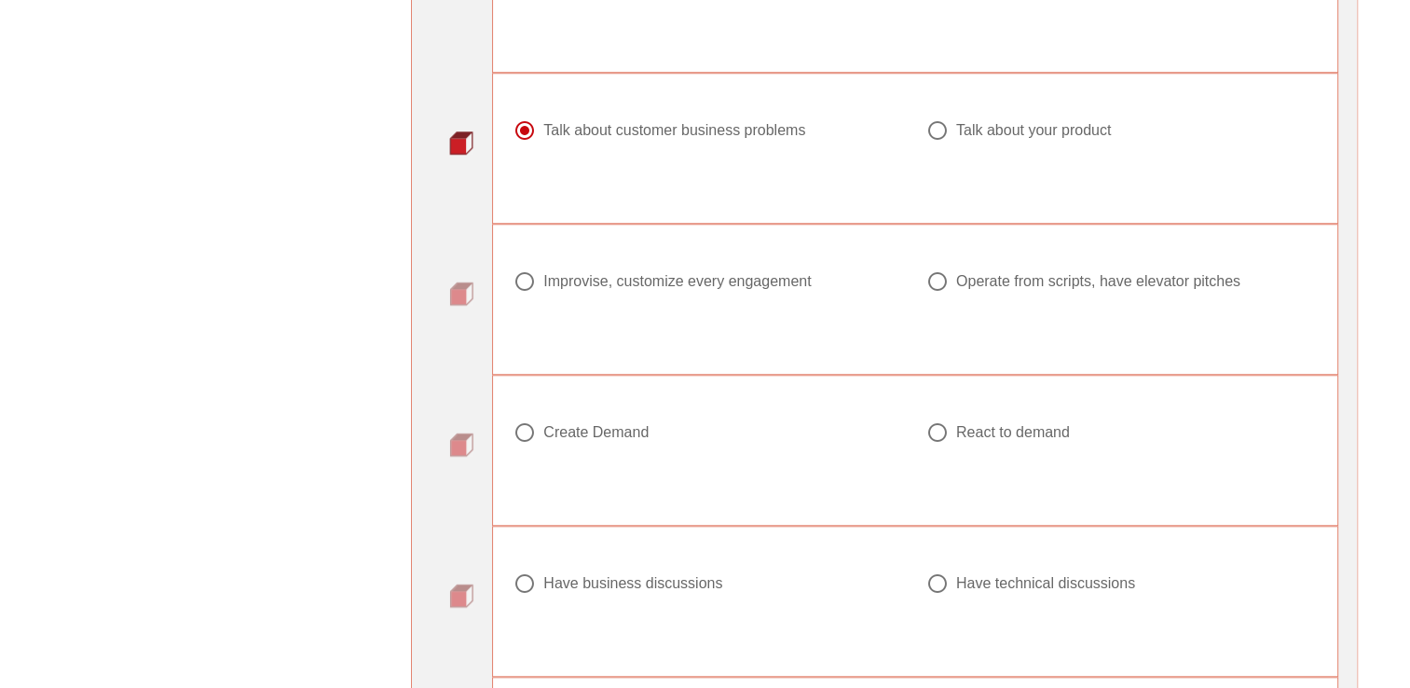
scroll to position [1584, 0]
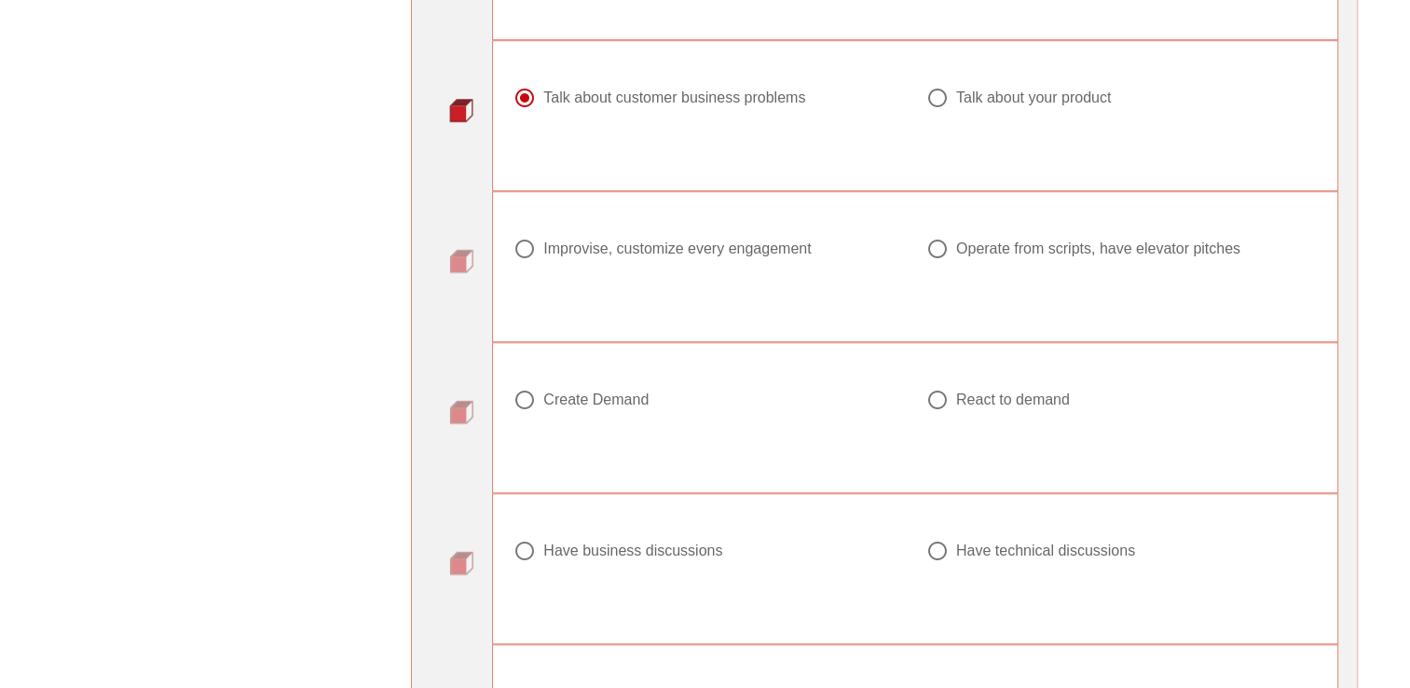
click at [555, 249] on div "Improvise, customize every engagement" at bounding box center [676, 248] width 267 height 19
radio input "true"
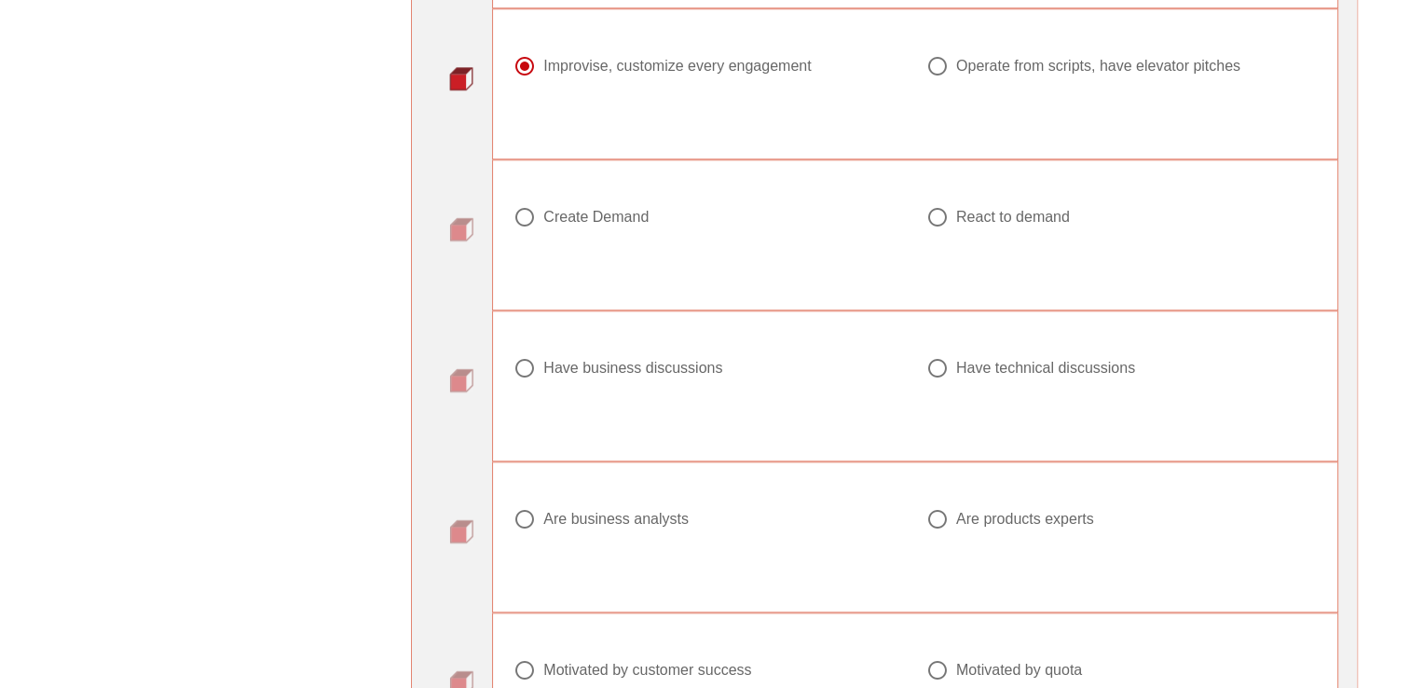
scroll to position [1770, 0]
click at [529, 205] on div at bounding box center [525, 214] width 32 height 32
radio input "true"
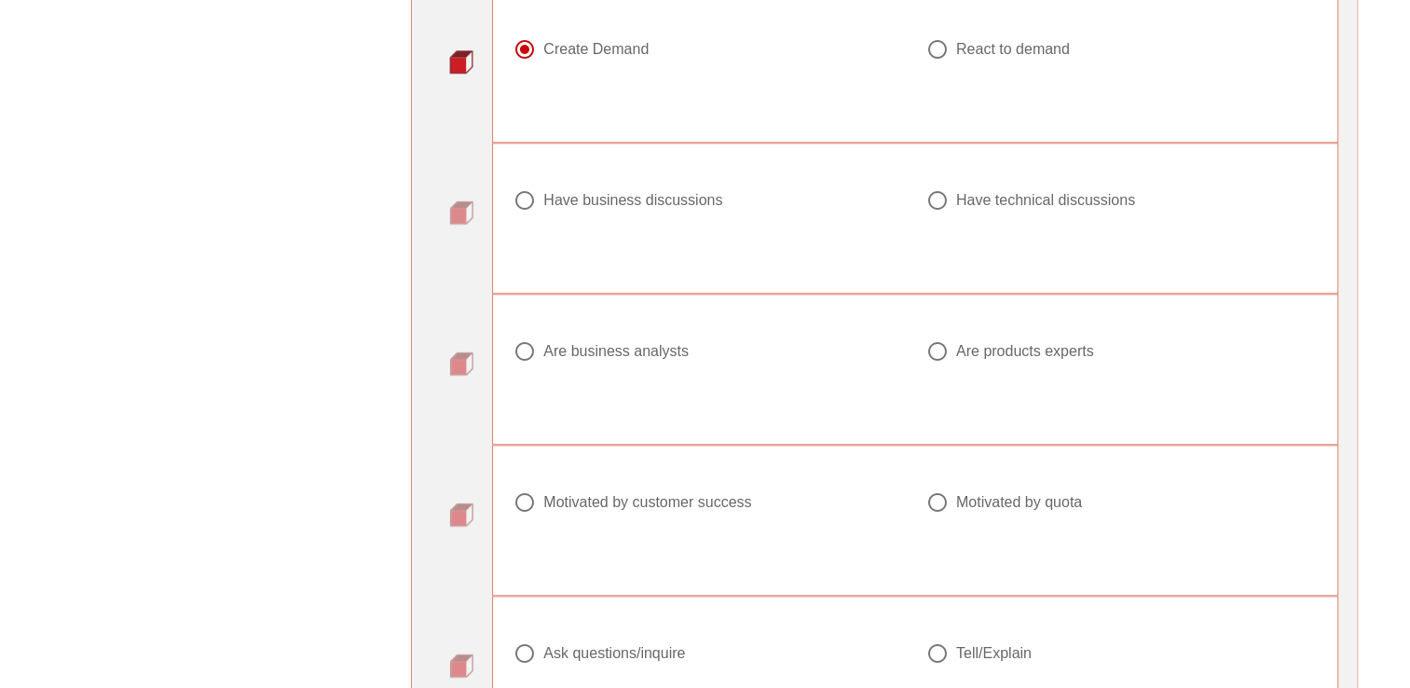
scroll to position [1957, 0]
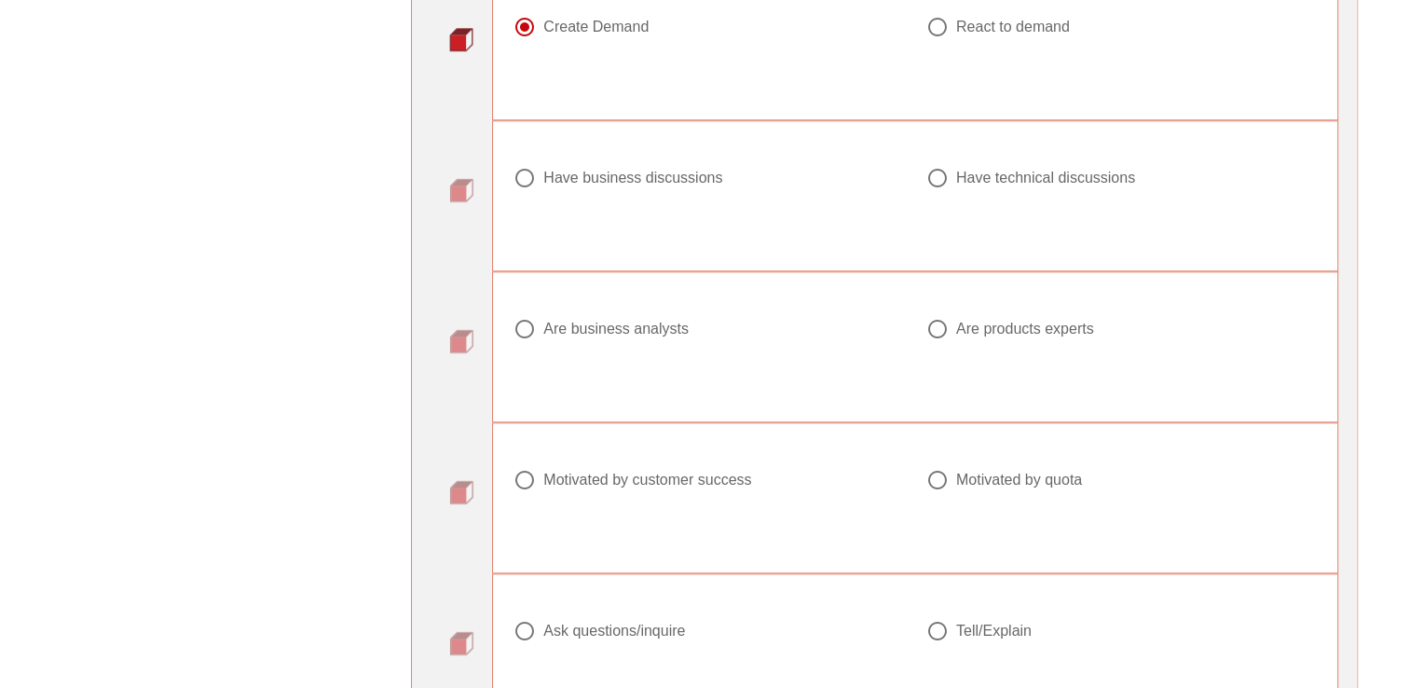
click at [939, 180] on div at bounding box center [937, 178] width 32 height 32
radio input "true"
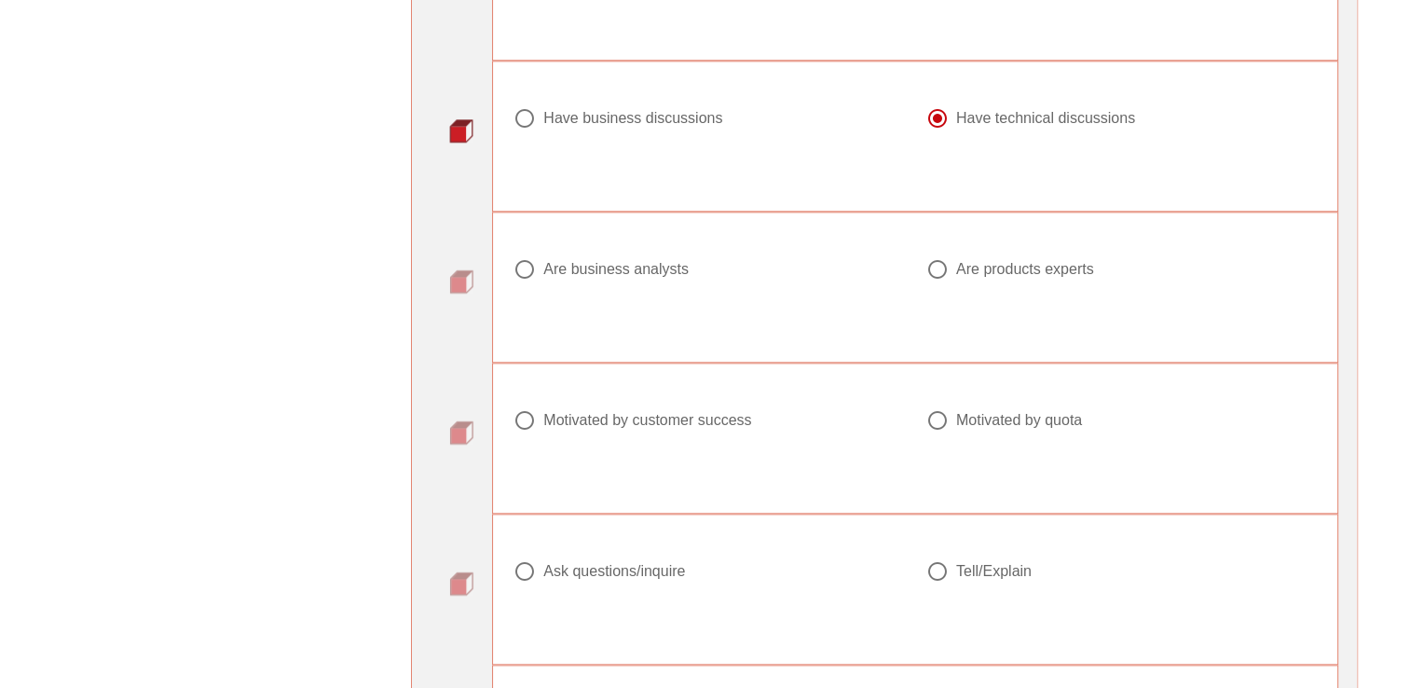
scroll to position [2050, 0]
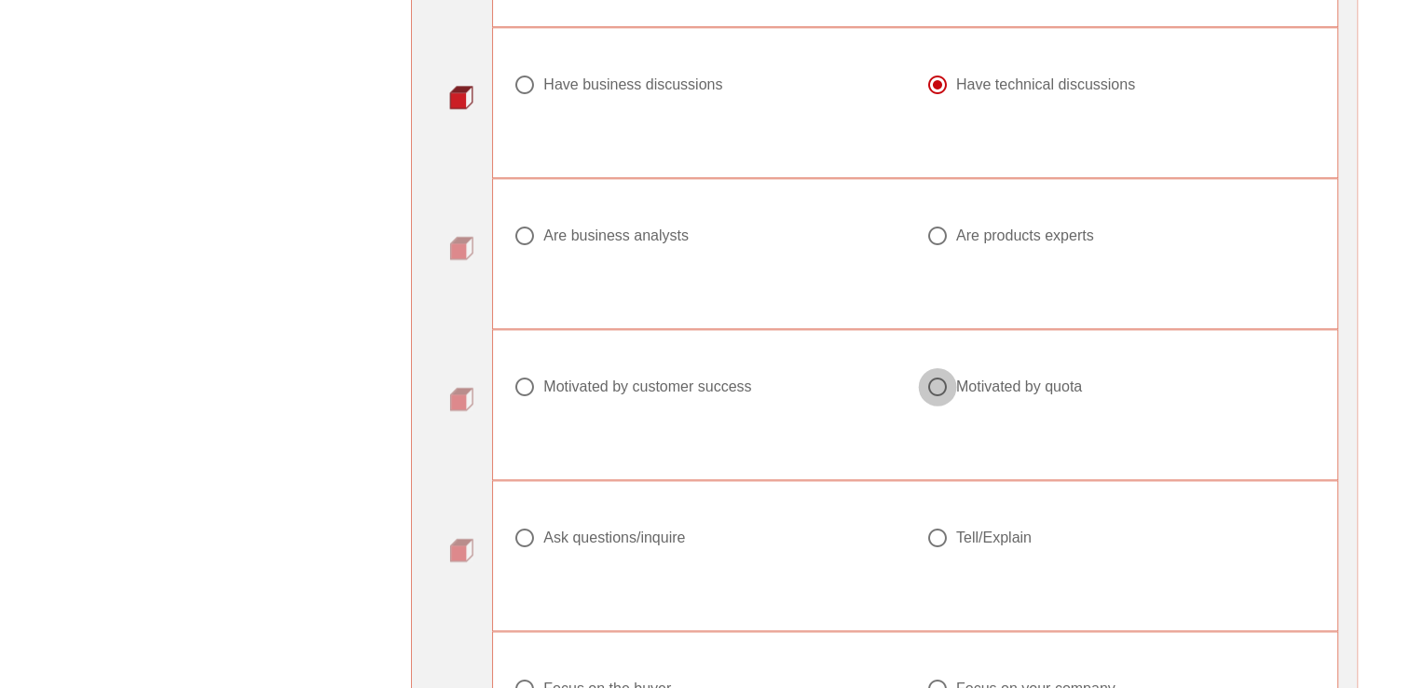
click at [949, 376] on div at bounding box center [937, 387] width 32 height 32
radio input "true"
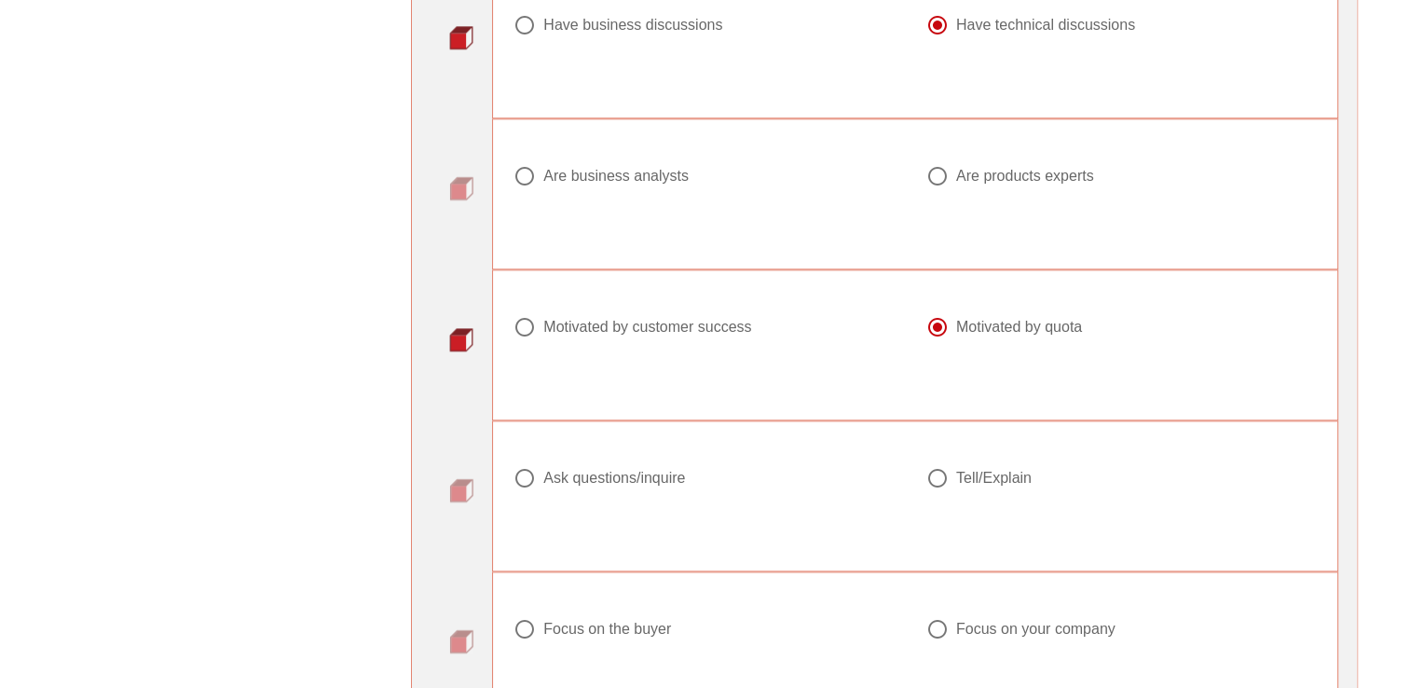
scroll to position [2143, 0]
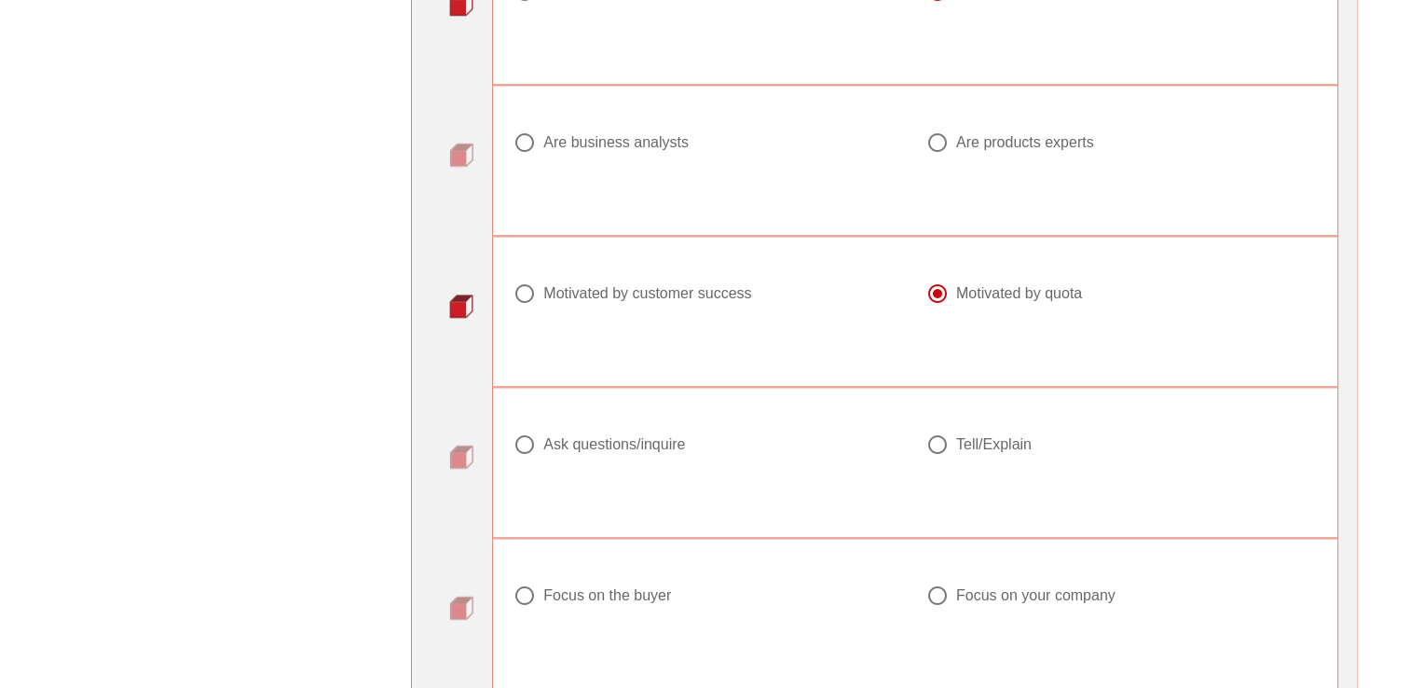
click at [598, 438] on div "Ask questions/inquire" at bounding box center [614, 444] width 142 height 19
radio input "true"
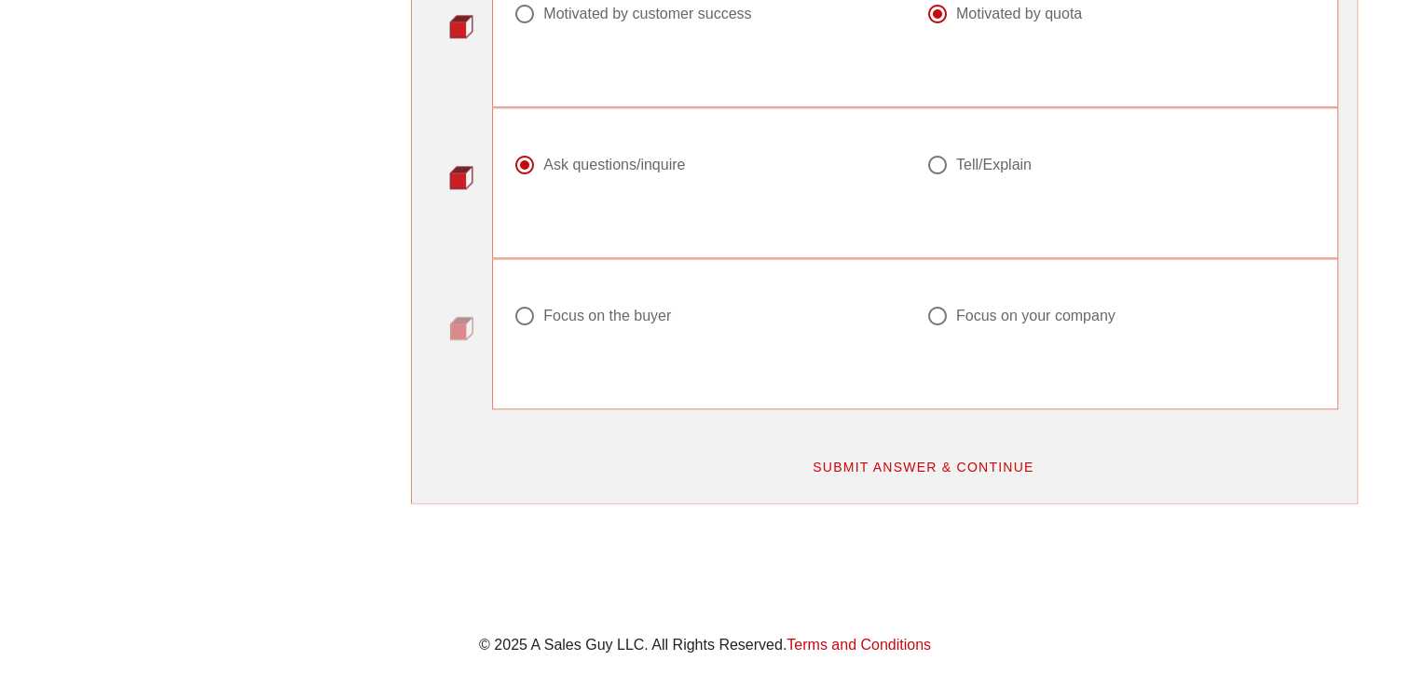
scroll to position [2329, 0]
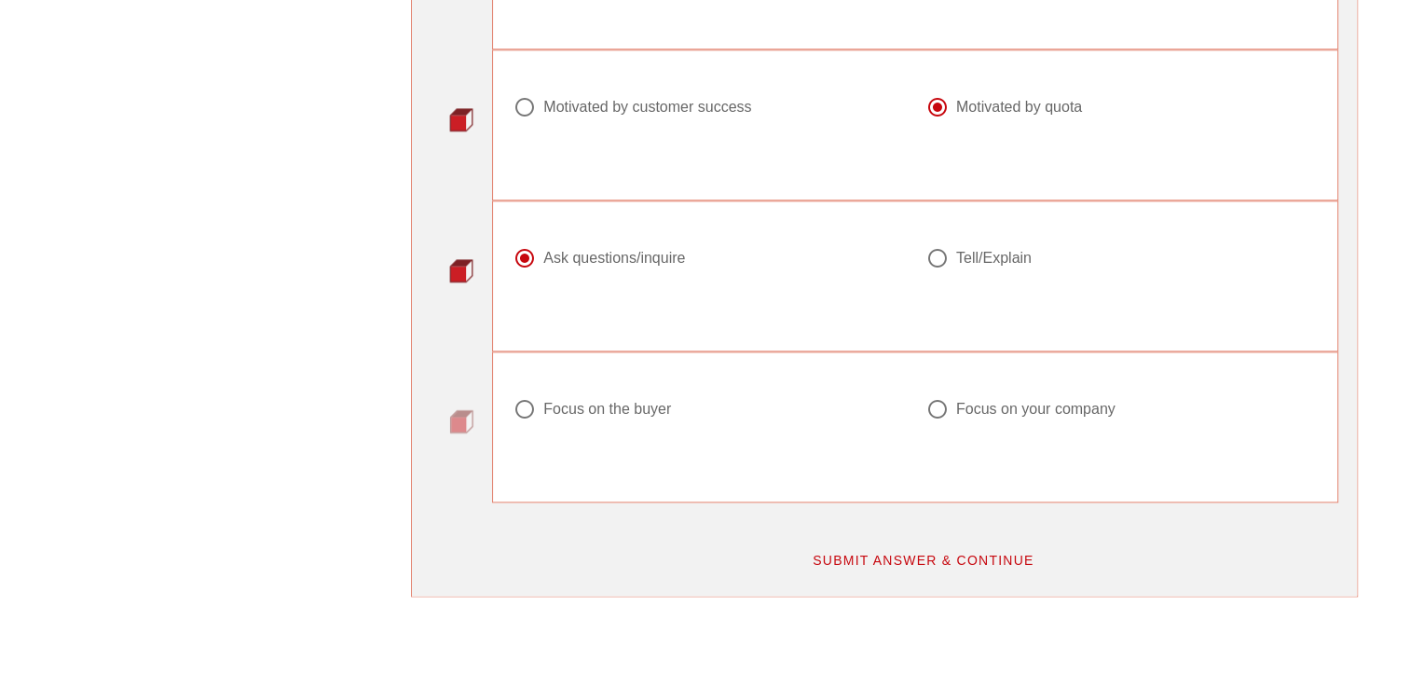
drag, startPoint x: 649, startPoint y: 416, endPoint x: 637, endPoint y: 411, distance: 13.3
click at [646, 420] on div at bounding box center [708, 431] width 390 height 22
click at [632, 402] on div "Focus on the buyer" at bounding box center [607, 409] width 128 height 19
radio input "true"
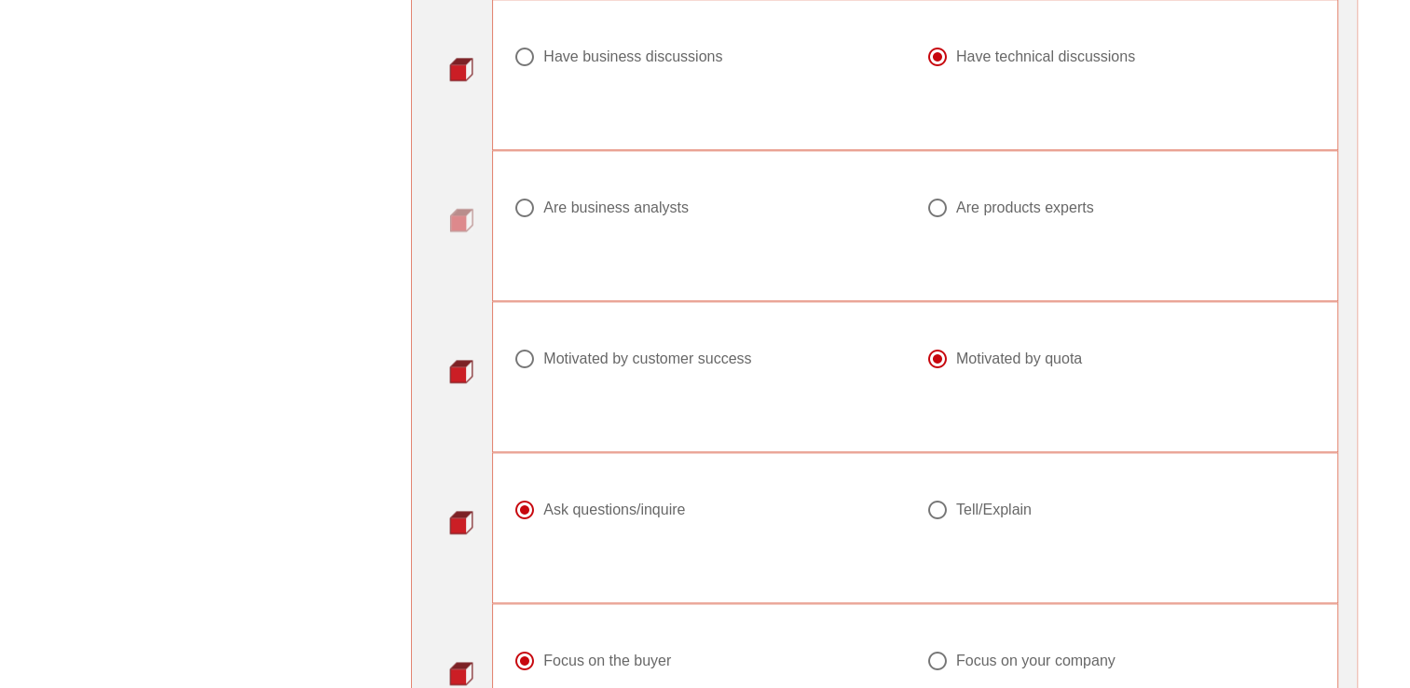
scroll to position [2050, 0]
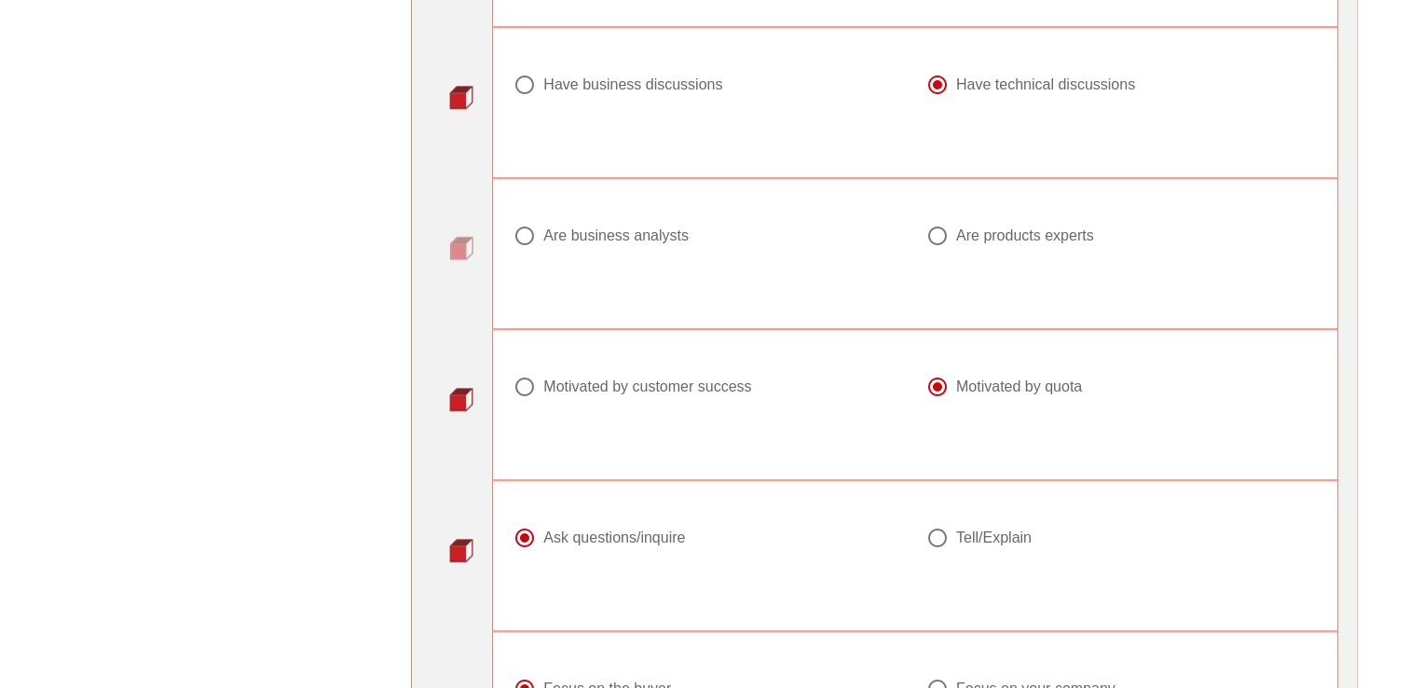
click at [578, 233] on div "Are business analysts" at bounding box center [615, 235] width 145 height 19
radio input "true"
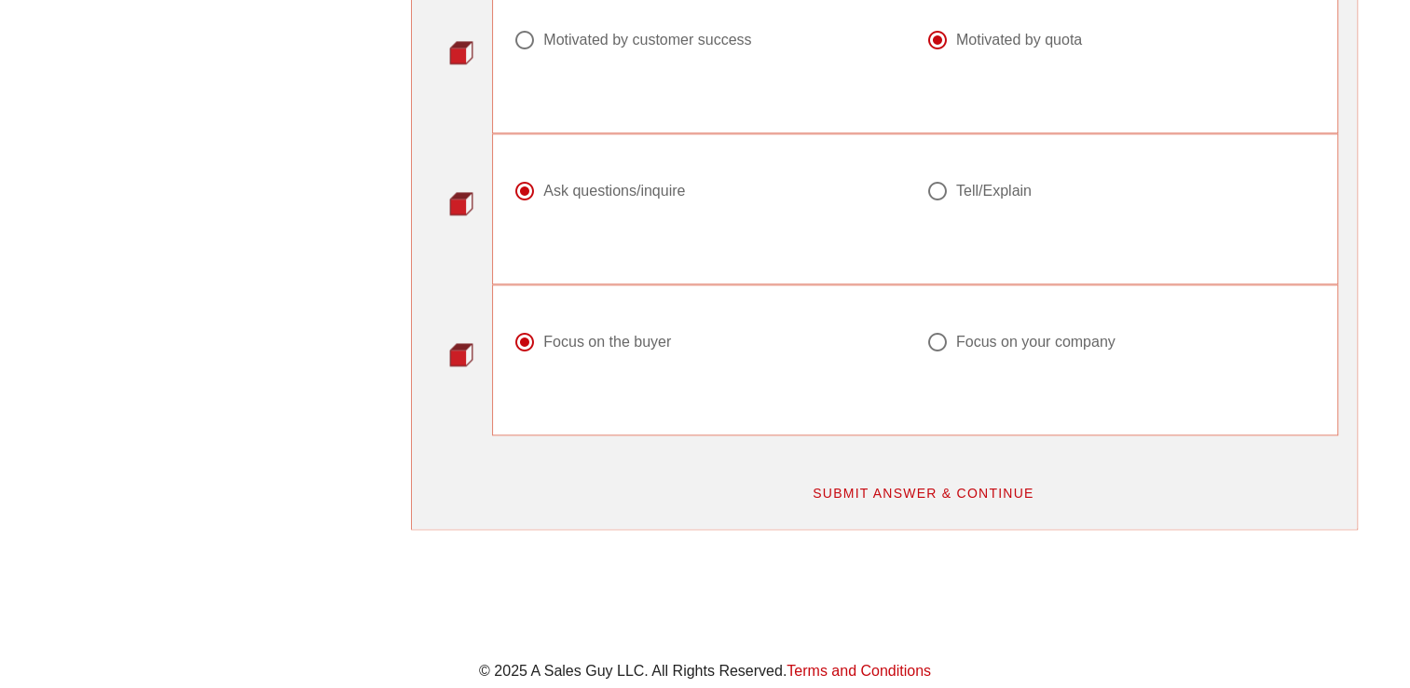
scroll to position [2422, 0]
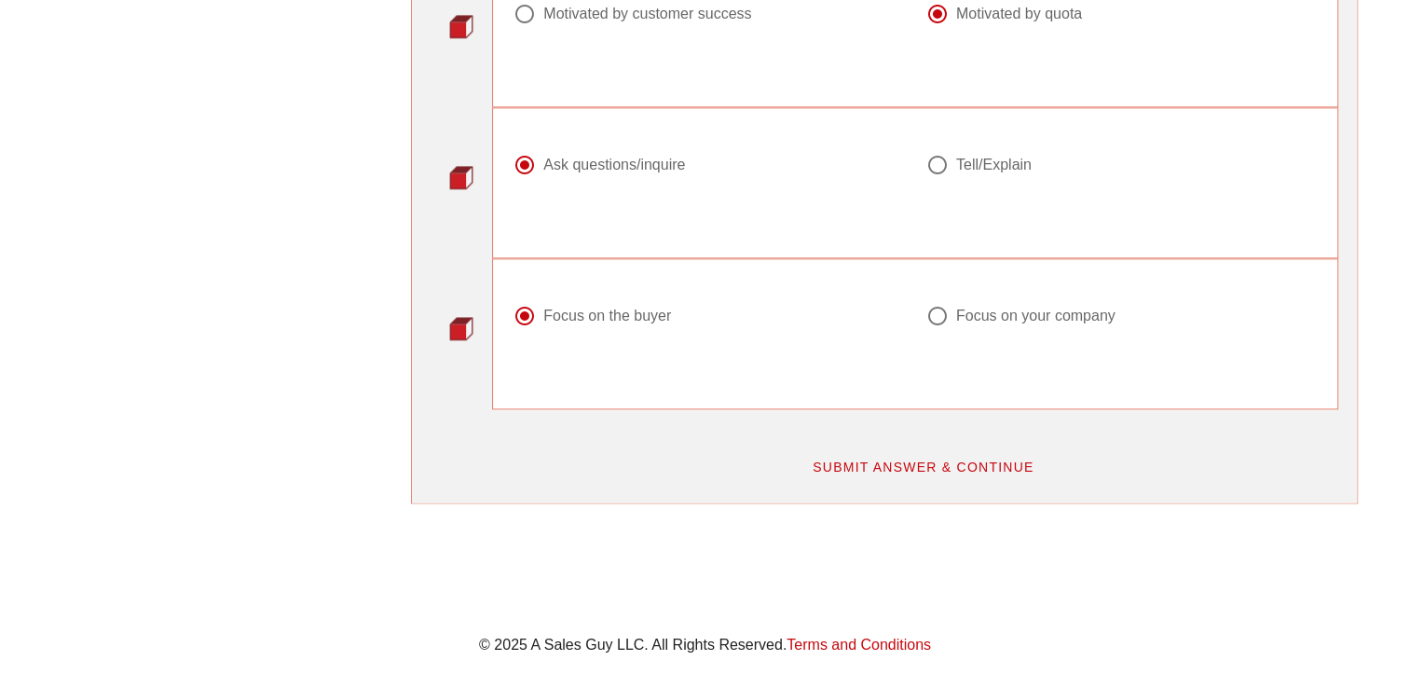
click at [875, 450] on button "SUBMIT ANSWER & CONTINUE" at bounding box center [923, 467] width 252 height 34
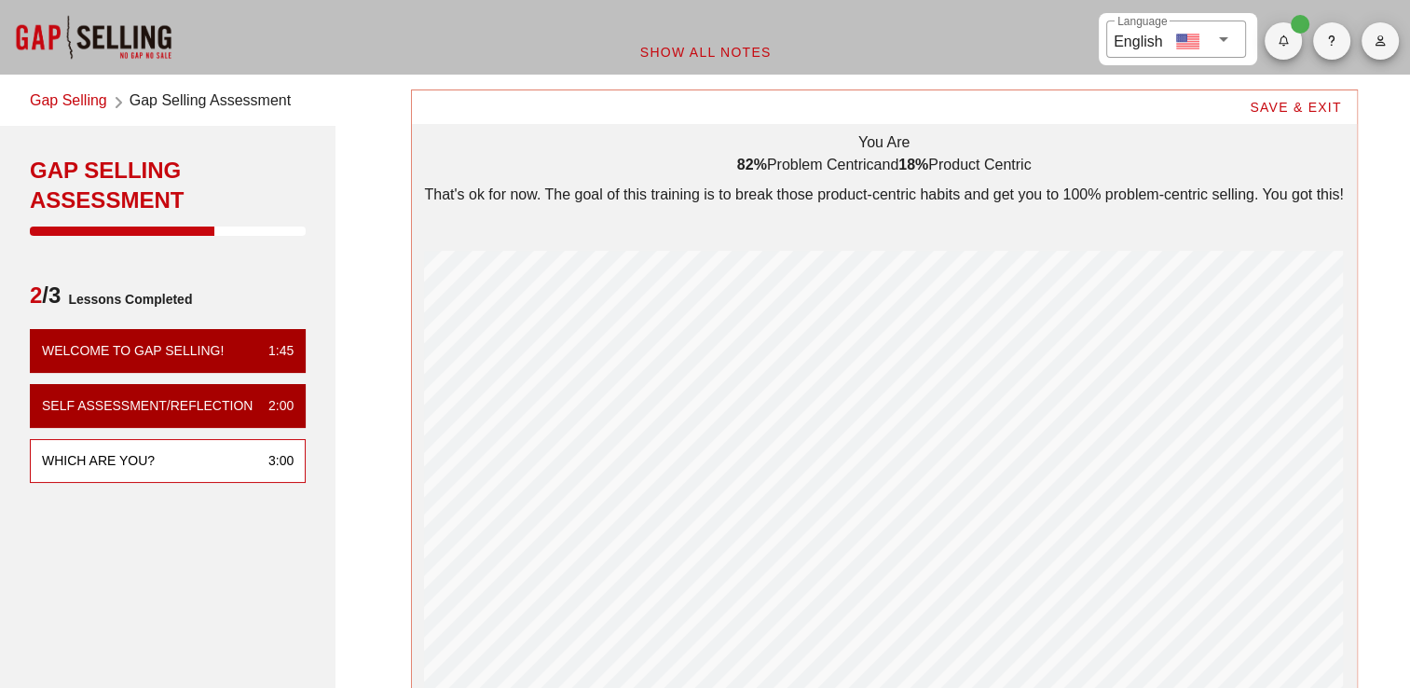
scroll to position [683, 944]
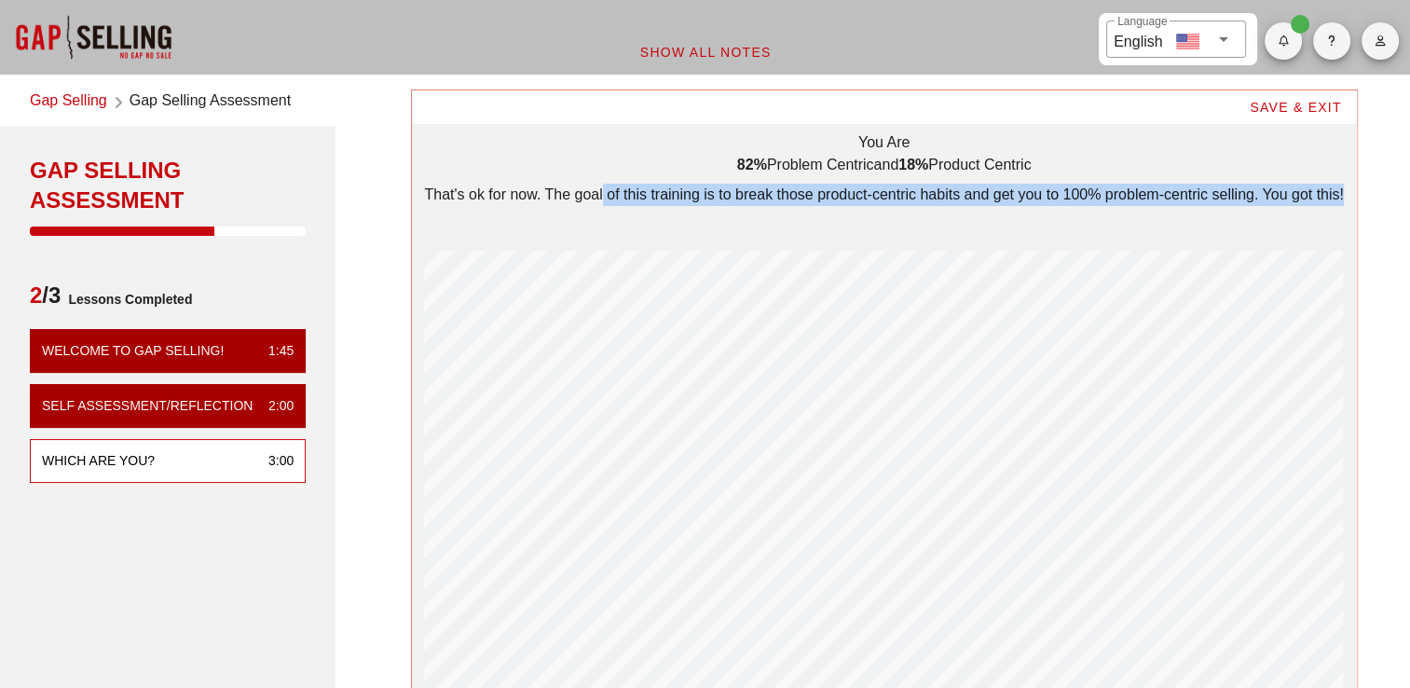
drag, startPoint x: 616, startPoint y: 196, endPoint x: 1335, endPoint y: 184, distance: 719.3
click at [1335, 184] on div "That's ok for now. The goal of this training is to break those product-centric …" at bounding box center [883, 195] width 919 height 22
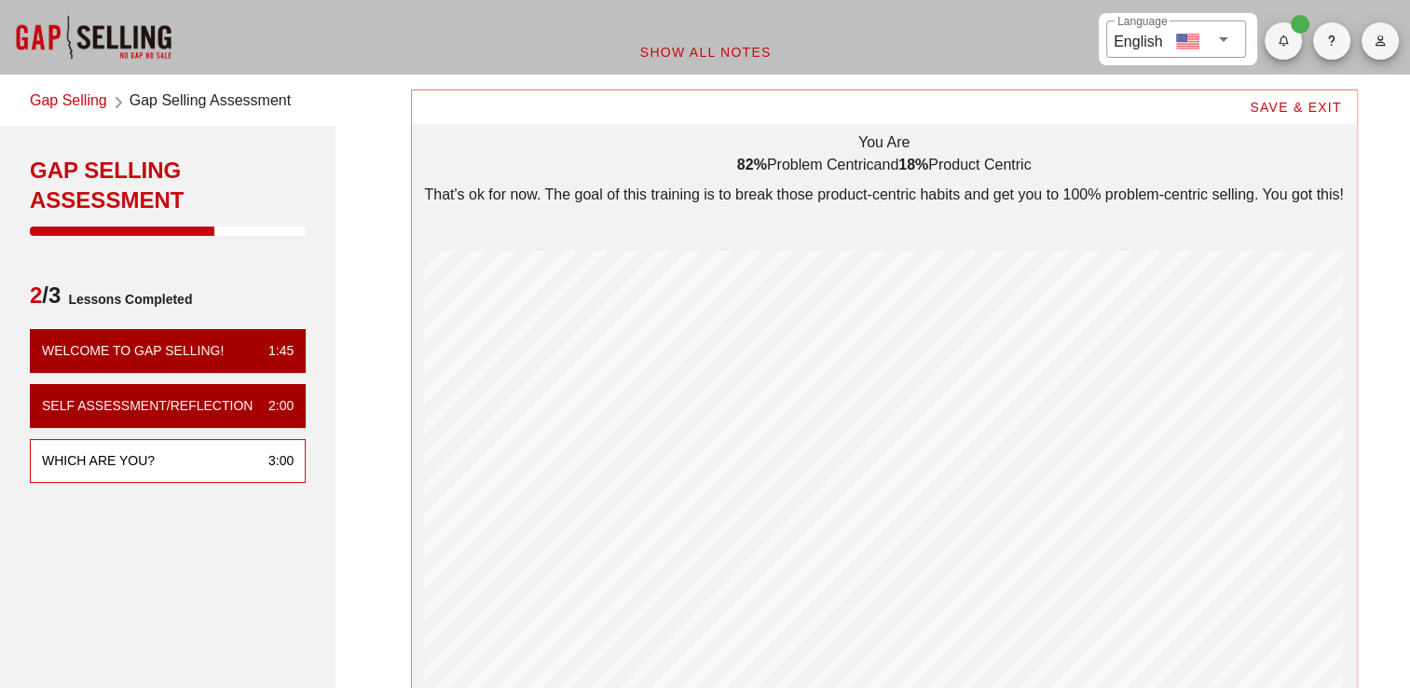
click at [361, 263] on div "SAVE & EXIT You Are 82% problem centric and 18% product centric That's ok for n…" at bounding box center [884, 445] width 1074 height 735
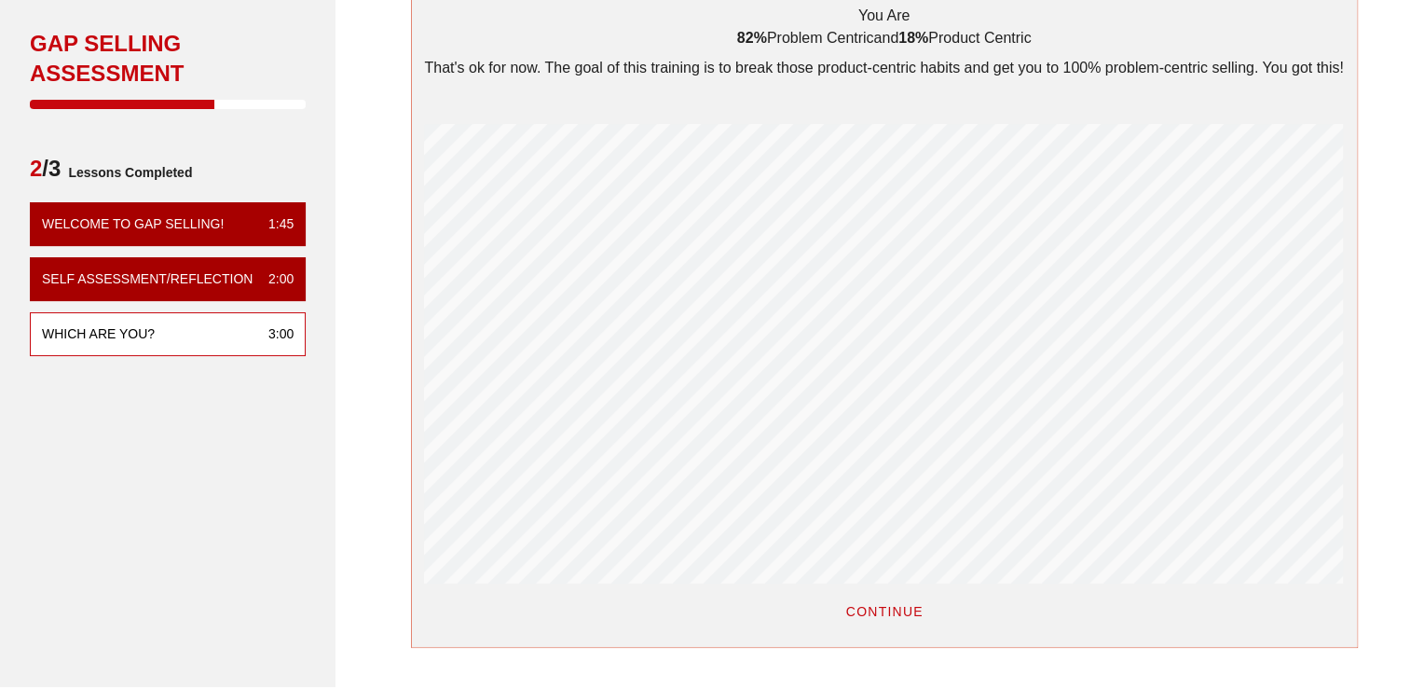
scroll to position [402, 0]
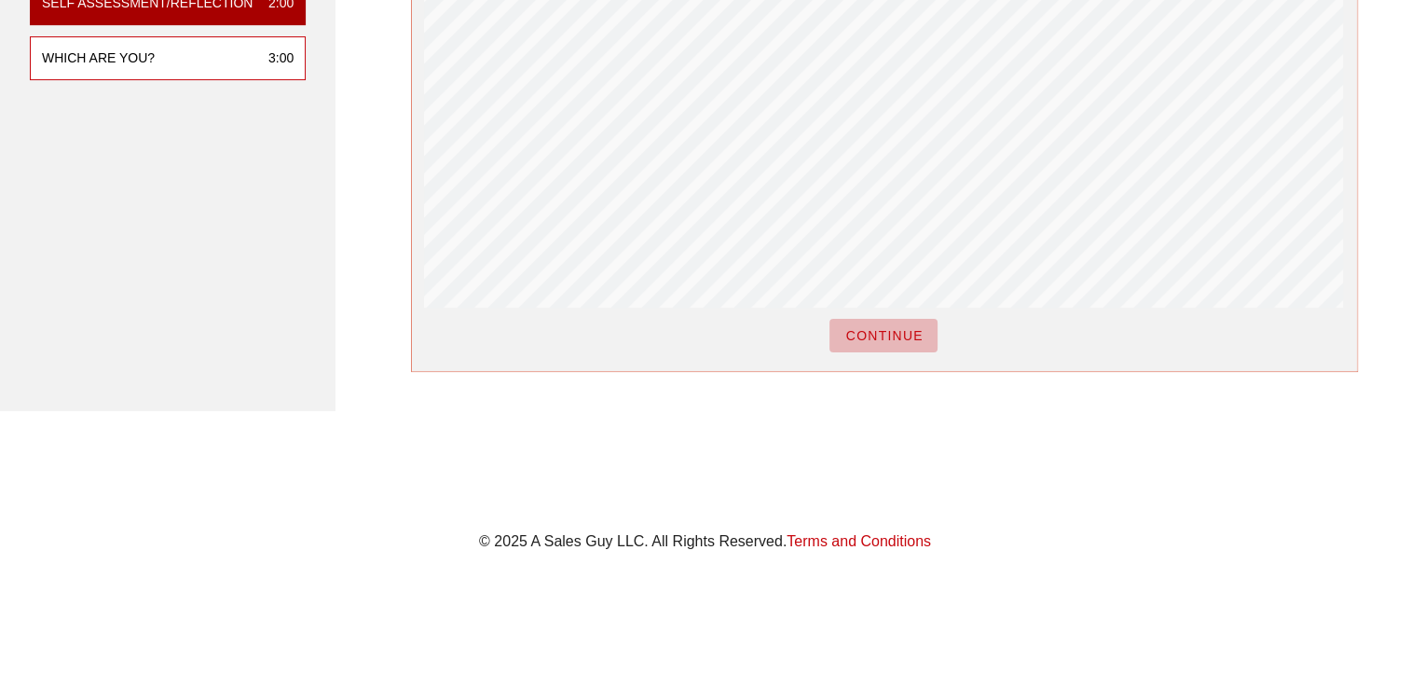
click at [902, 337] on span "CONTINUE" at bounding box center [883, 335] width 78 height 15
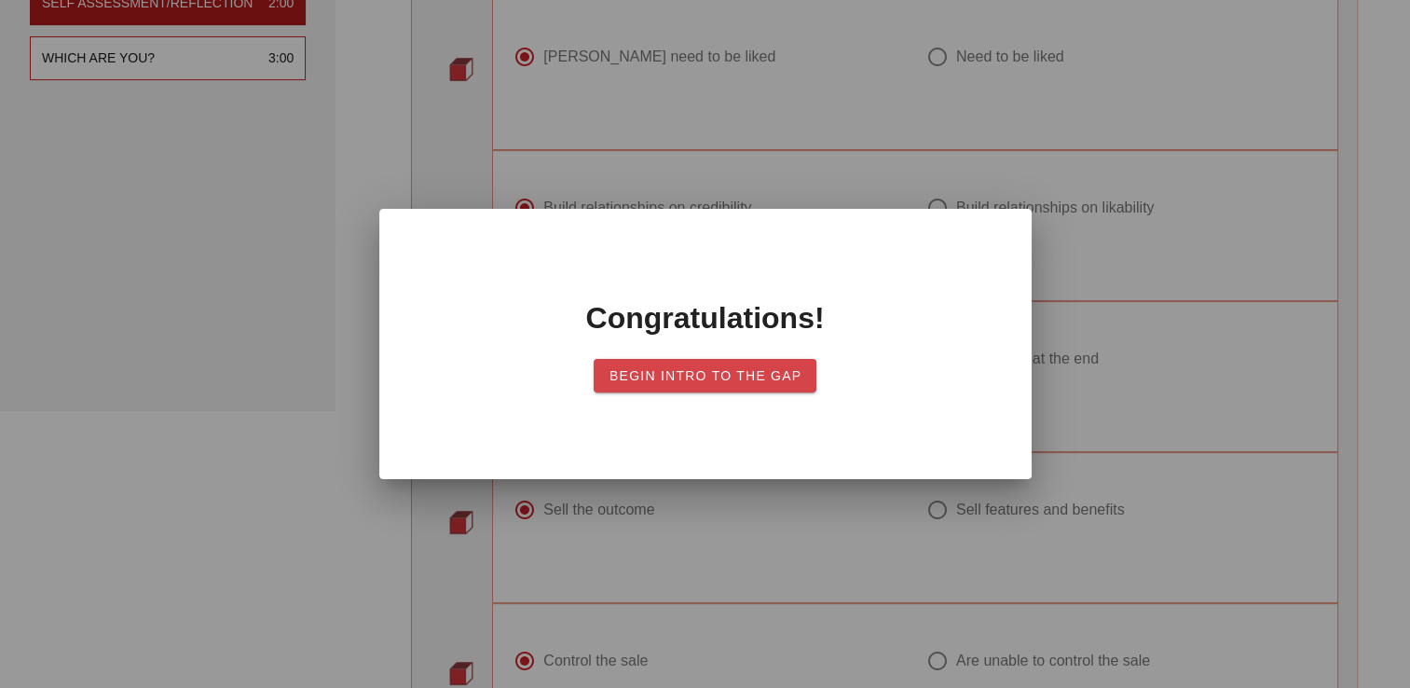
click at [675, 375] on span "Begin Intro to the Gap" at bounding box center [705, 375] width 194 height 15
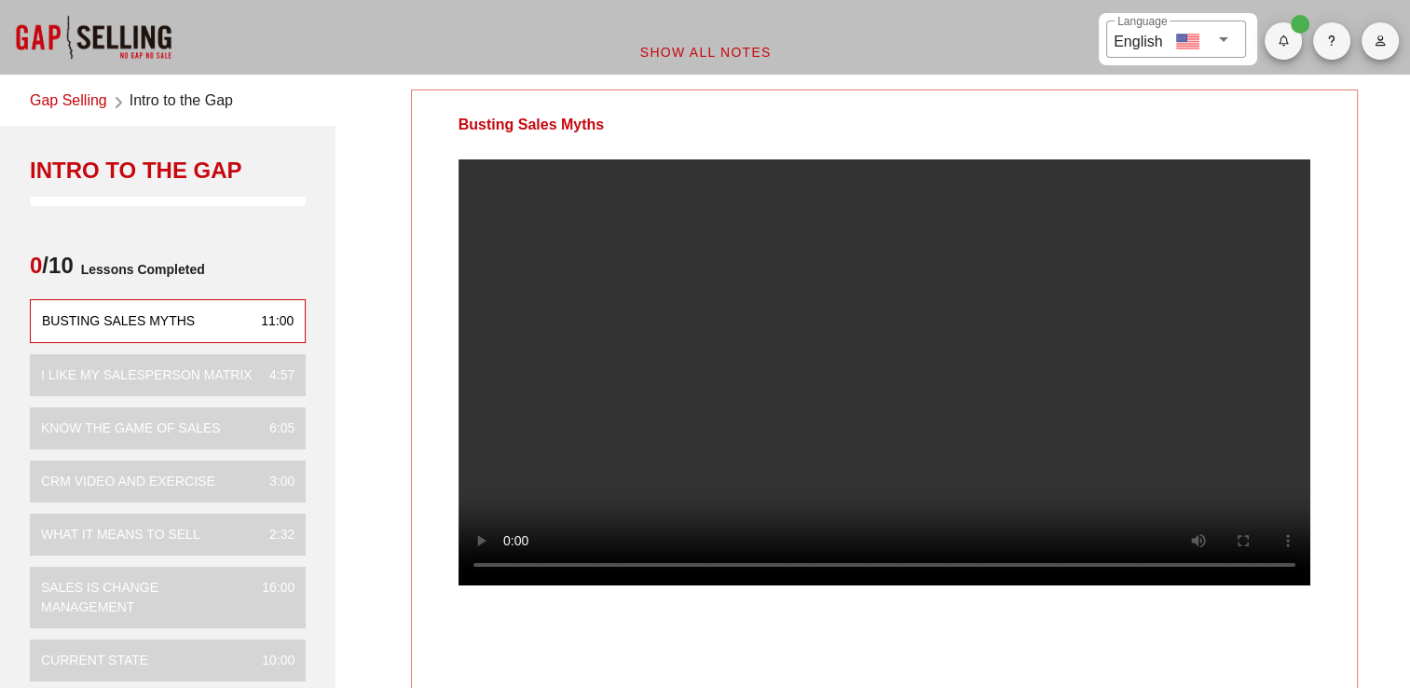
click at [1048, 375] on video at bounding box center [884, 372] width 852 height 426
click at [1041, 397] on video at bounding box center [884, 372] width 852 height 426
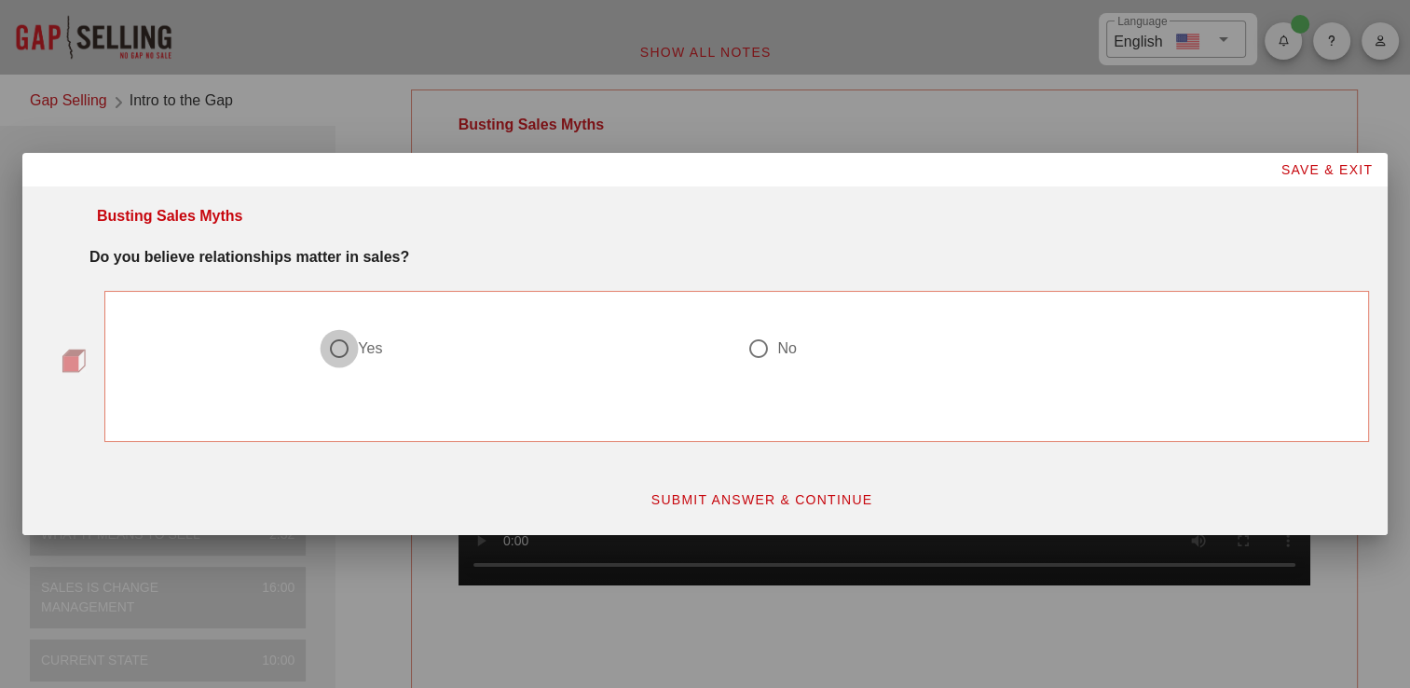
click at [338, 348] on div at bounding box center [339, 349] width 32 height 32
radio input "true"
click at [798, 496] on span "SUBMIT ANSWER & CONTINUE" at bounding box center [761, 499] width 223 height 15
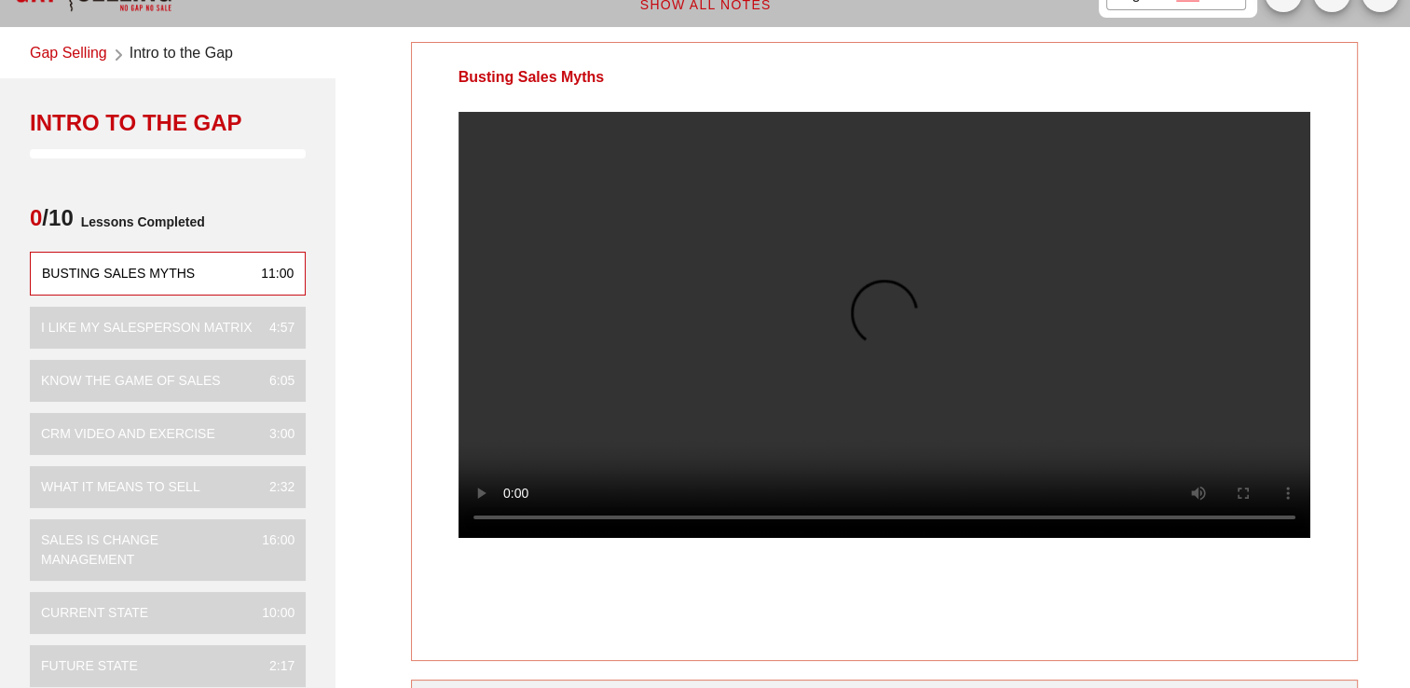
scroll to position [45, 0]
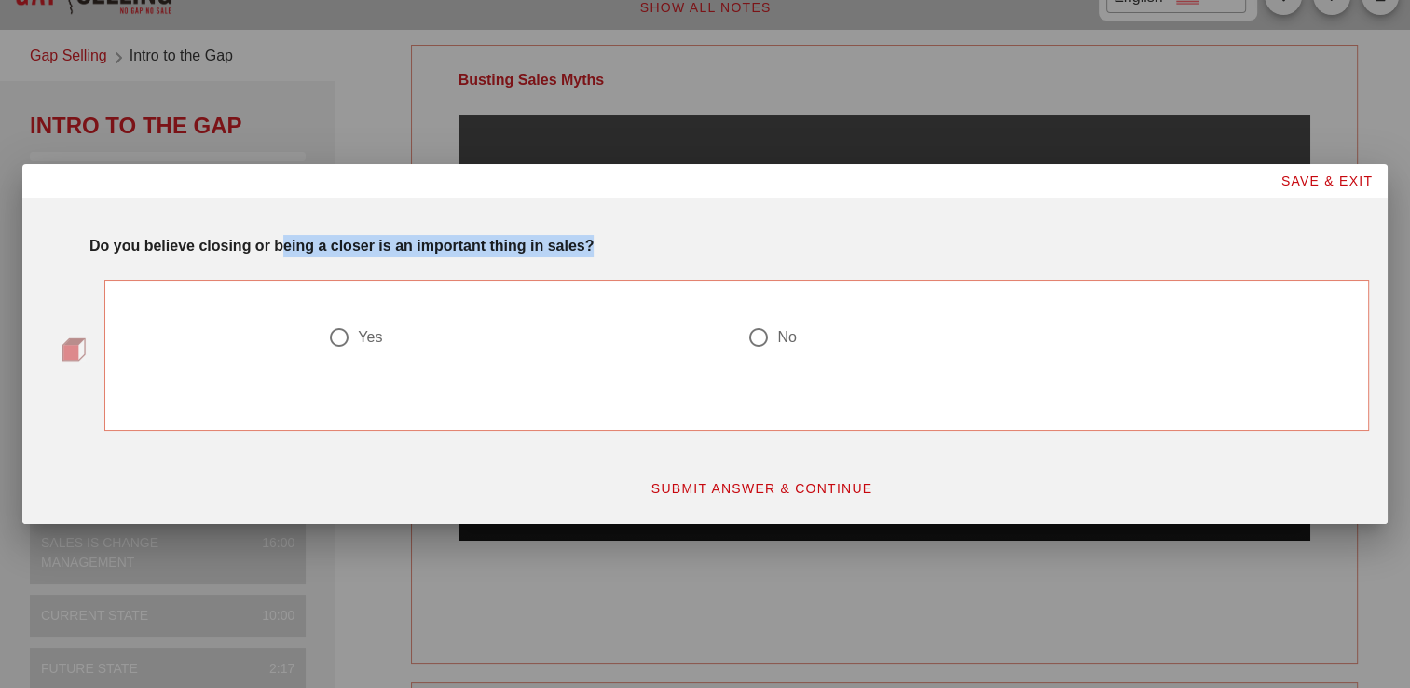
drag, startPoint x: 344, startPoint y: 255, endPoint x: 615, endPoint y: 252, distance: 271.1
click at [615, 252] on div "Do you believe closing or being a closer is an important thing in sales?" at bounding box center [728, 246] width 1279 height 22
drag, startPoint x: 615, startPoint y: 252, endPoint x: 620, endPoint y: 244, distance: 9.6
click at [620, 244] on div "Do you believe closing or being a closer is an important thing in sales?" at bounding box center [728, 246] width 1279 height 22
click at [388, 242] on strong "Do you believe closing or being a closer is an important thing in sales?" at bounding box center [341, 246] width 504 height 16
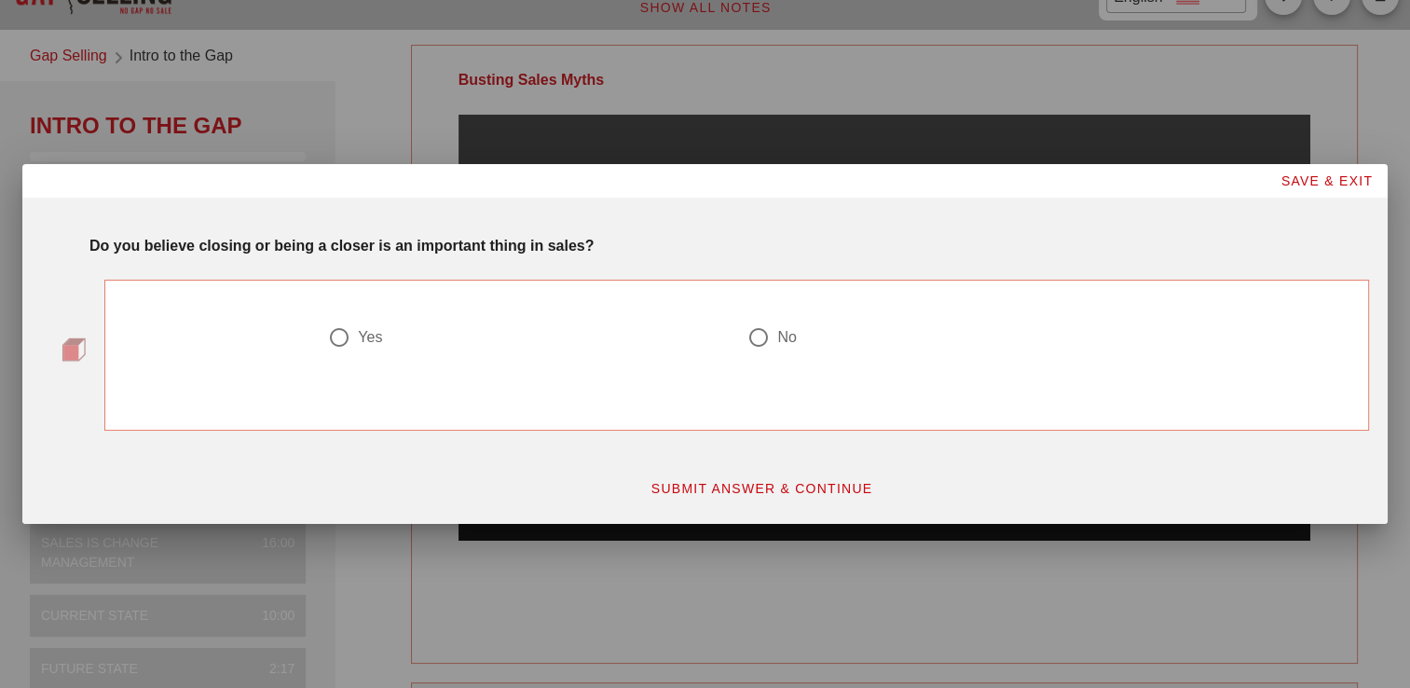
click at [348, 335] on div at bounding box center [339, 337] width 32 height 32
radio input "true"
click at [798, 489] on span "SUBMIT ANSWER & CONTINUE" at bounding box center [761, 488] width 223 height 15
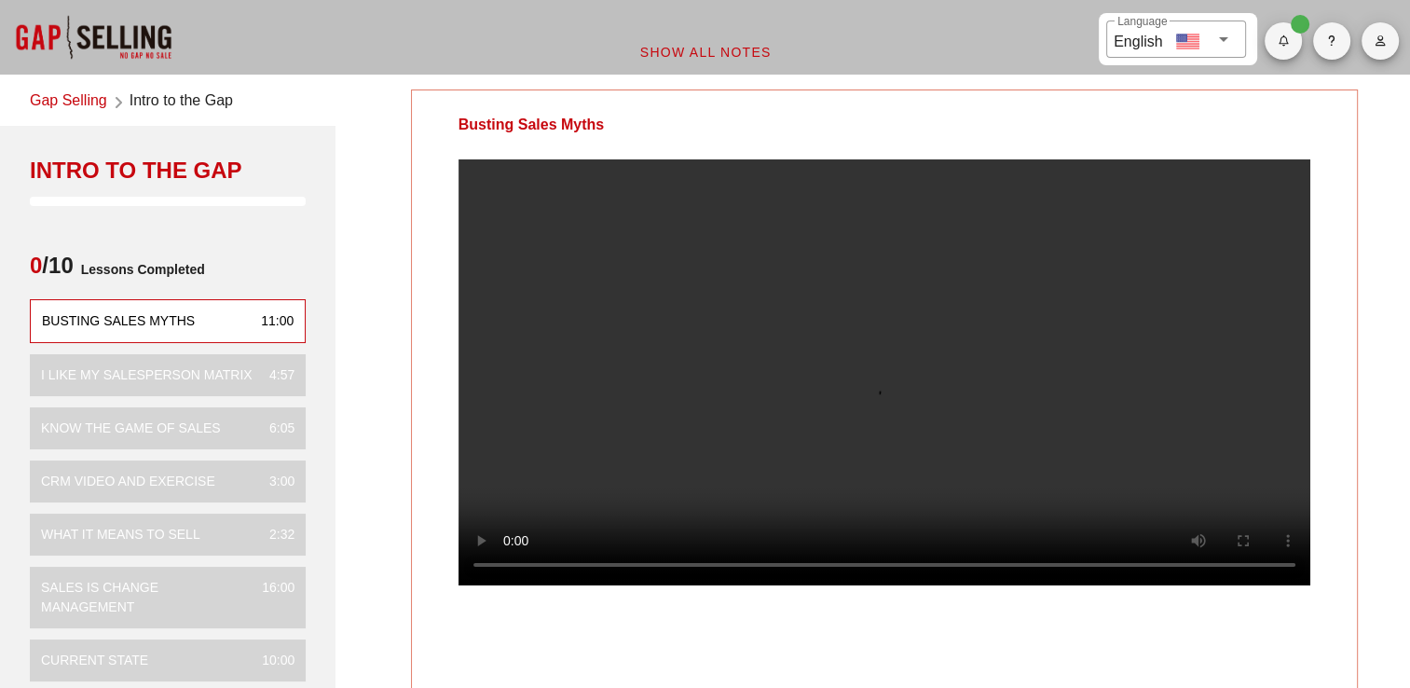
click at [937, 304] on video at bounding box center [884, 372] width 852 height 426
click at [781, 348] on video at bounding box center [884, 372] width 852 height 426
